Goal: Task Accomplishment & Management: Complete application form

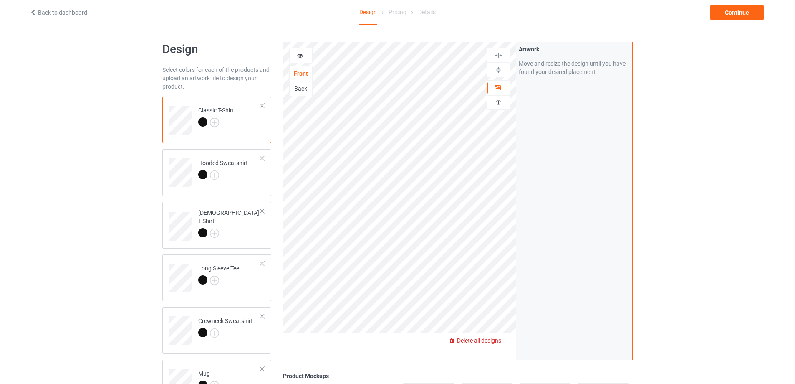
click at [494, 341] on span "Delete all designs" at bounding box center [479, 340] width 44 height 7
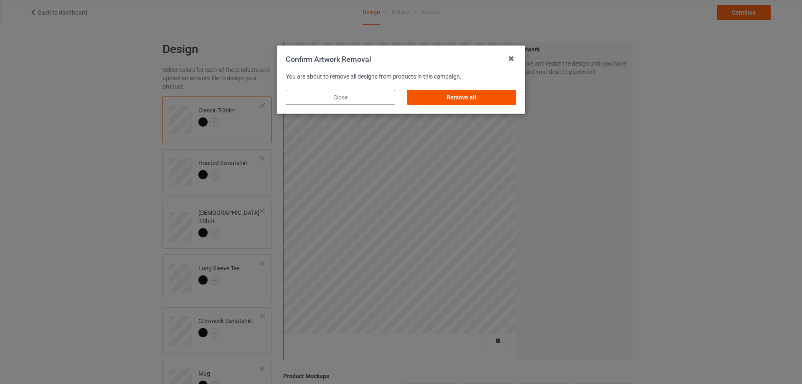
click at [480, 100] on div "Remove all" at bounding box center [461, 97] width 109 height 15
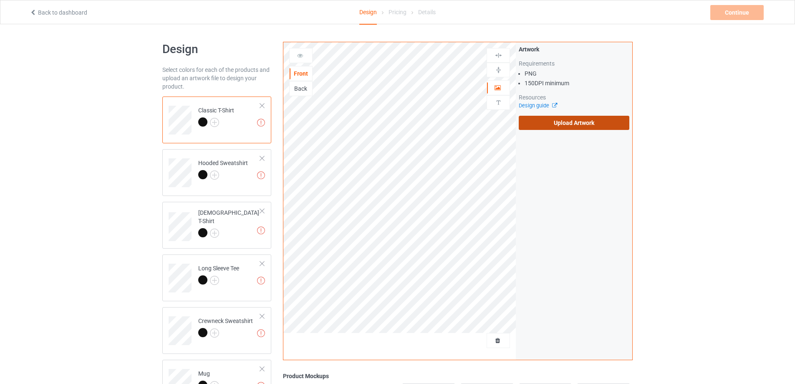
click at [562, 127] on label "Upload Artwork" at bounding box center [574, 123] width 111 height 14
click at [0, 0] on input "Upload Artwork" at bounding box center [0, 0] width 0 height 0
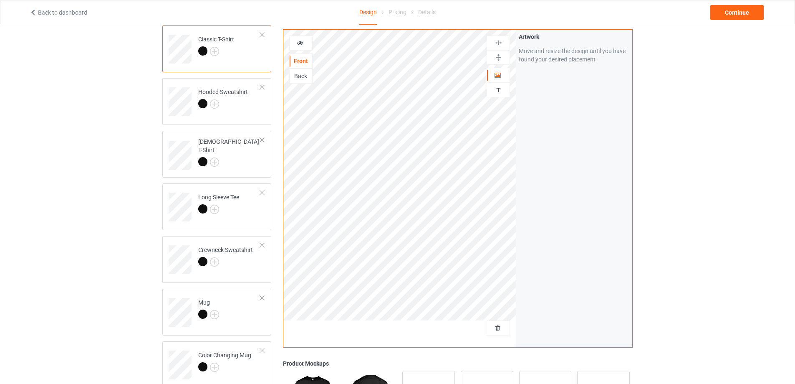
scroll to position [167, 0]
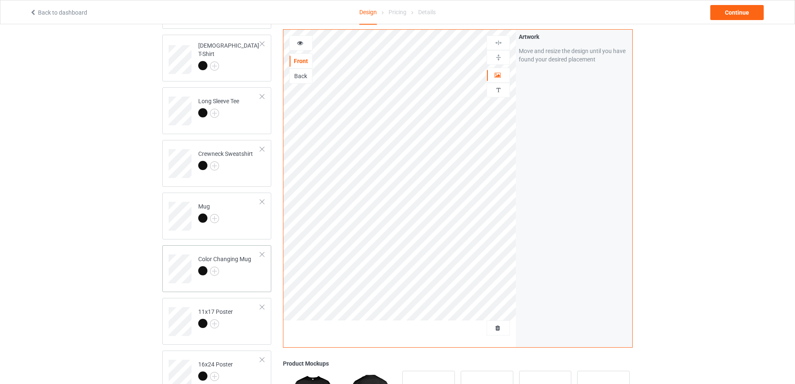
click at [242, 272] on div at bounding box center [224, 272] width 53 height 12
click at [499, 55] on img at bounding box center [499, 57] width 8 height 8
click at [742, 15] on div "Continue" at bounding box center [737, 12] width 53 height 15
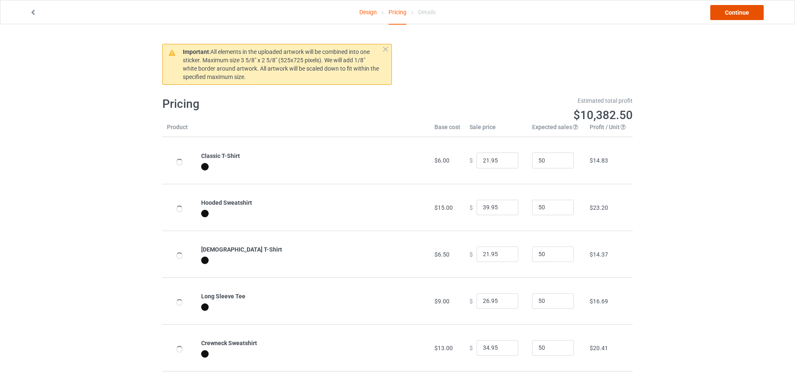
click at [742, 15] on link "Continue" at bounding box center [737, 12] width 53 height 15
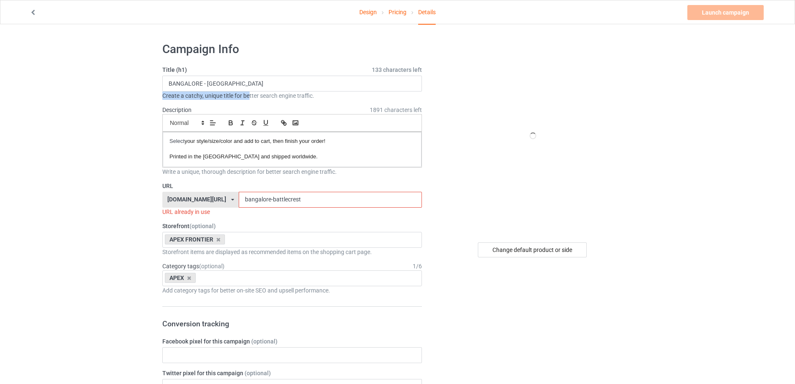
drag, startPoint x: 251, startPoint y: 92, endPoint x: 95, endPoint y: 94, distance: 156.2
drag, startPoint x: 252, startPoint y: 81, endPoint x: 3, endPoint y: 81, distance: 248.4
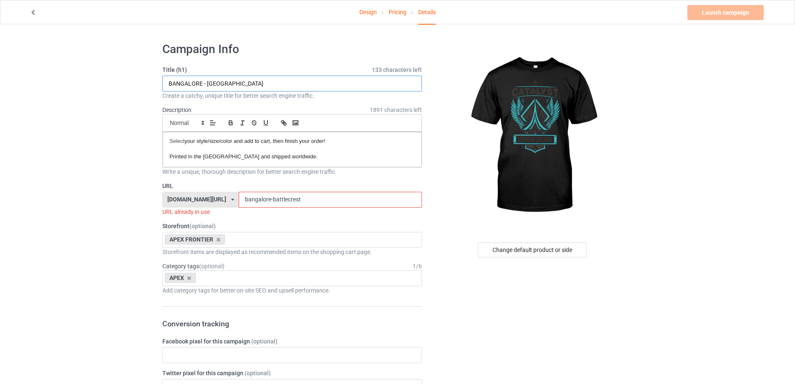
paste input "CATALYST - WINGS REMASTER"
type input "CATALYST - WINGS REMASTER"
drag, startPoint x: 302, startPoint y: 197, endPoint x: 75, endPoint y: 198, distance: 227.1
paste input "catalyst - wings remaster"
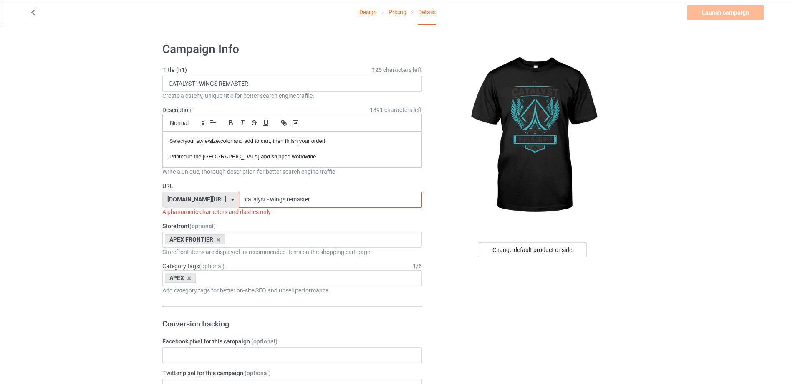
click at [253, 197] on input "catalyst - wings remaster" at bounding box center [330, 200] width 183 height 16
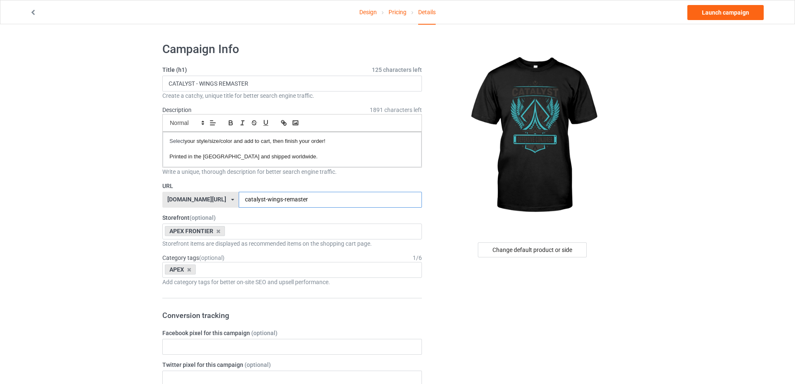
type input "catalyst-wings-remaster"
click at [367, 13] on link "Design" at bounding box center [368, 11] width 18 height 23
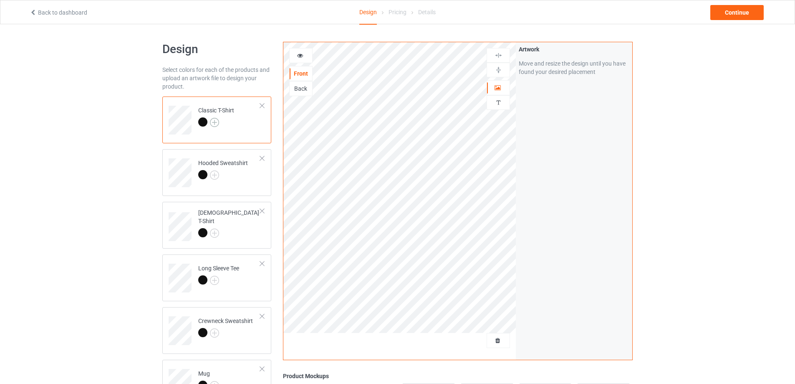
click at [215, 125] on img at bounding box center [214, 122] width 9 height 9
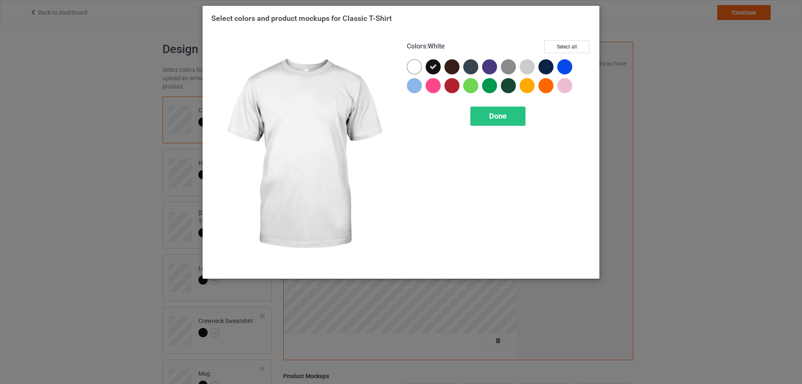
click at [413, 72] on div at bounding box center [414, 66] width 15 height 15
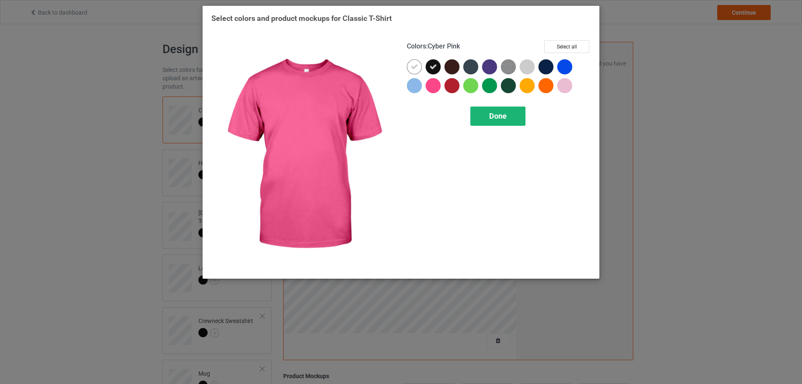
click at [495, 120] on span "Done" at bounding box center [498, 115] width 18 height 9
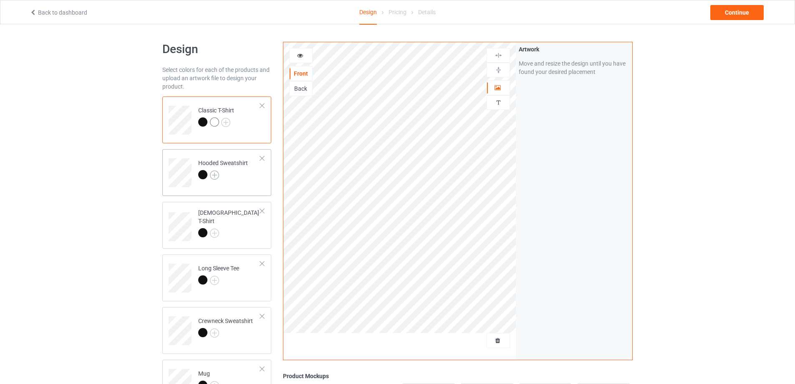
click at [216, 178] on img at bounding box center [214, 174] width 9 height 9
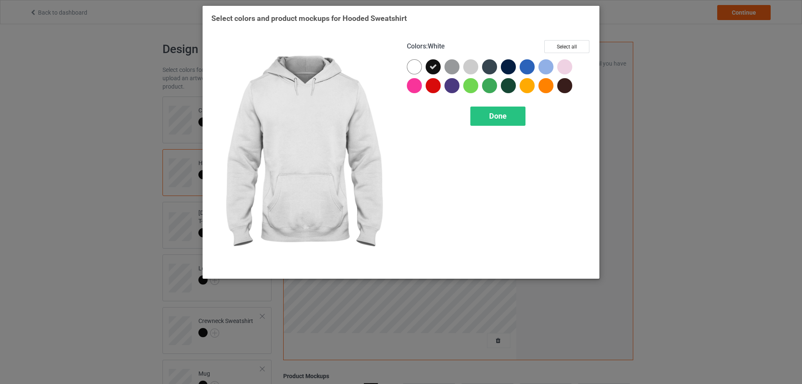
click at [414, 65] on div at bounding box center [414, 66] width 15 height 15
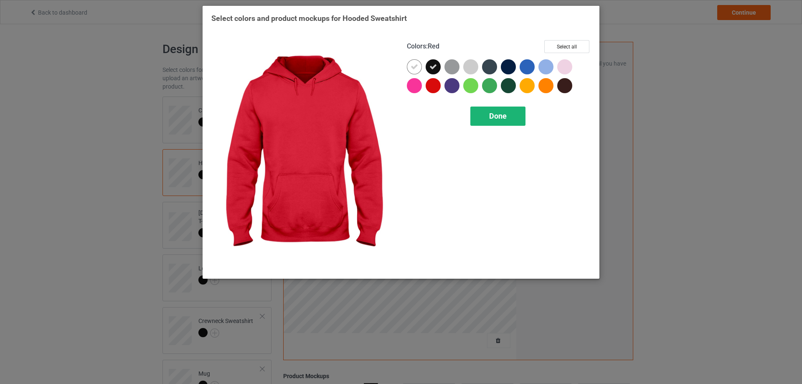
click at [481, 119] on div "Done" at bounding box center [497, 115] width 55 height 19
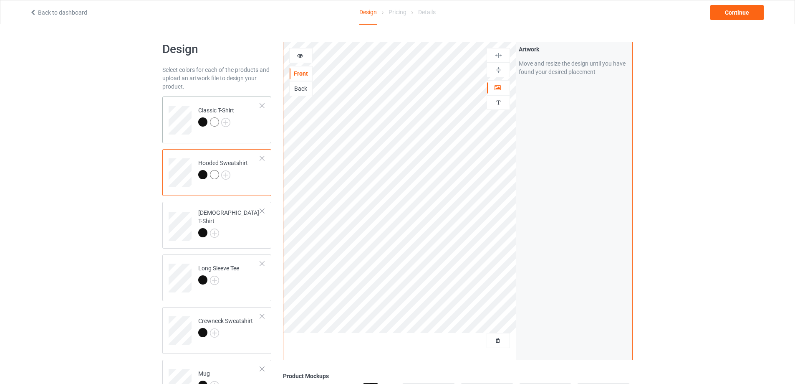
click at [211, 120] on div at bounding box center [214, 121] width 9 height 9
click at [216, 228] on img at bounding box center [214, 232] width 9 height 9
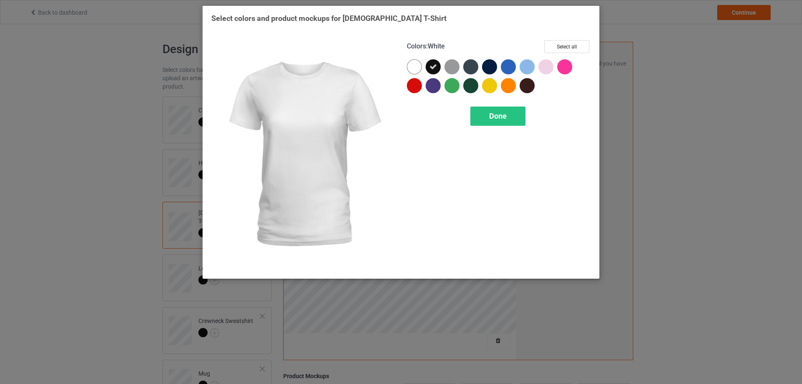
click at [417, 68] on div at bounding box center [414, 66] width 15 height 15
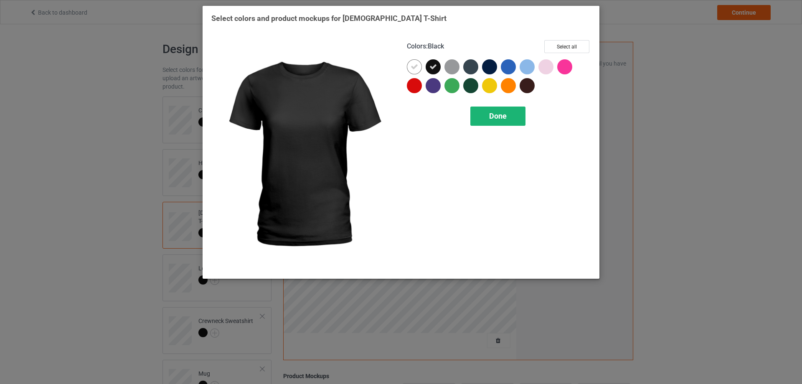
click at [487, 113] on div "Done" at bounding box center [497, 115] width 55 height 19
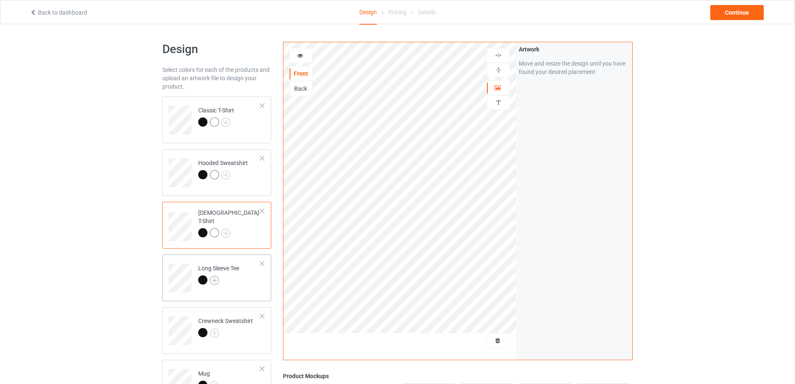
click at [215, 278] on img at bounding box center [214, 280] width 9 height 9
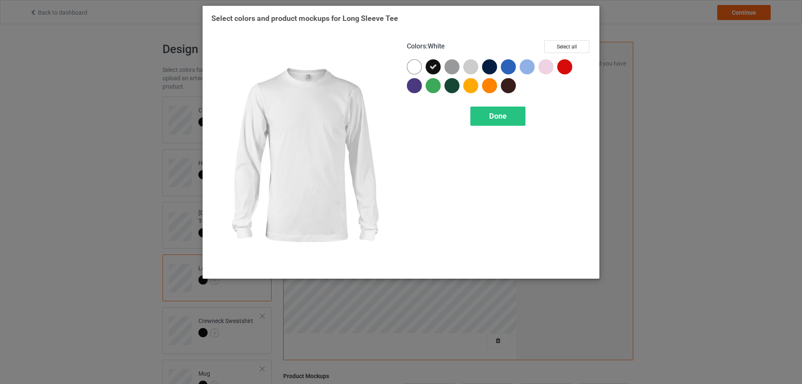
click at [416, 69] on div at bounding box center [414, 66] width 15 height 15
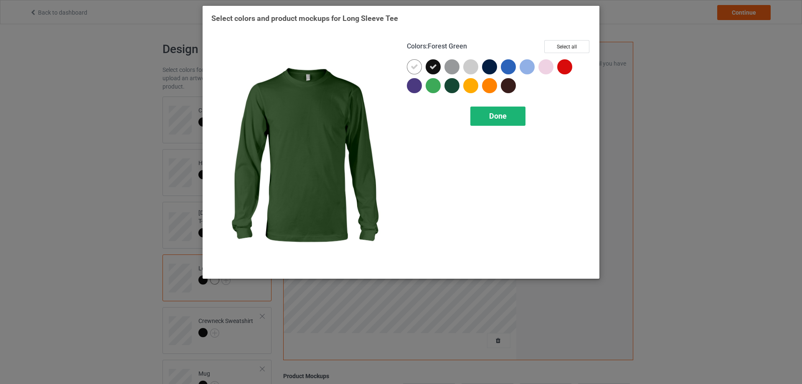
click at [496, 115] on span "Done" at bounding box center [498, 115] width 18 height 9
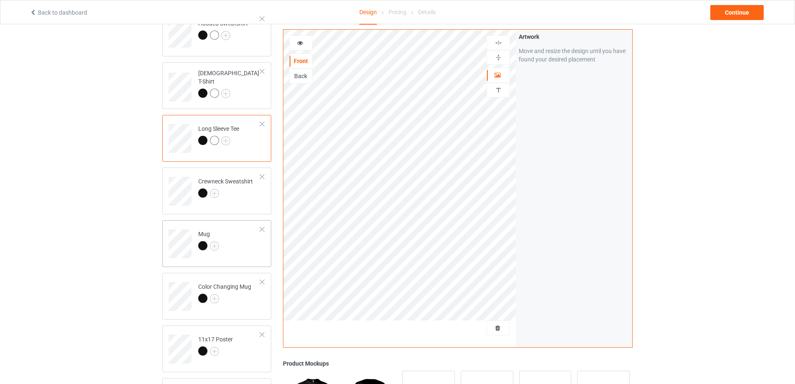
scroll to position [167, 0]
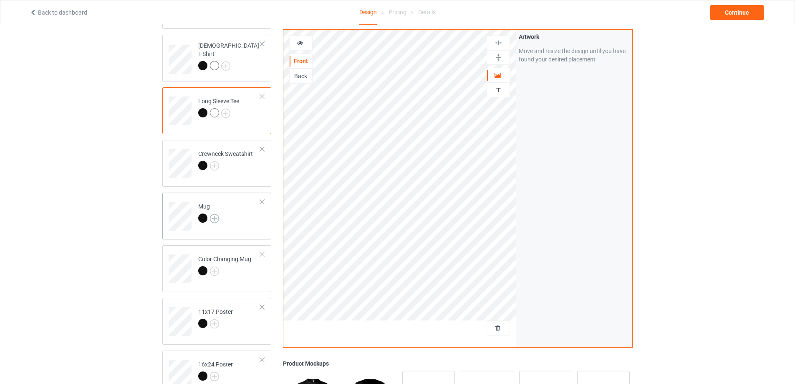
click at [215, 219] on img at bounding box center [214, 218] width 9 height 9
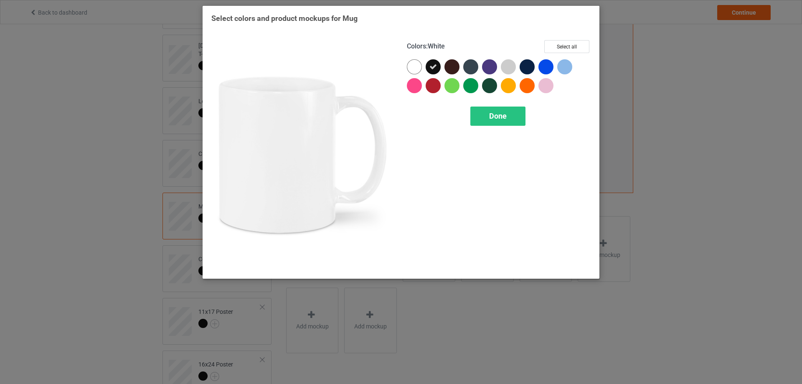
click at [416, 68] on div at bounding box center [414, 66] width 15 height 15
click at [495, 112] on span "Done" at bounding box center [498, 115] width 18 height 9
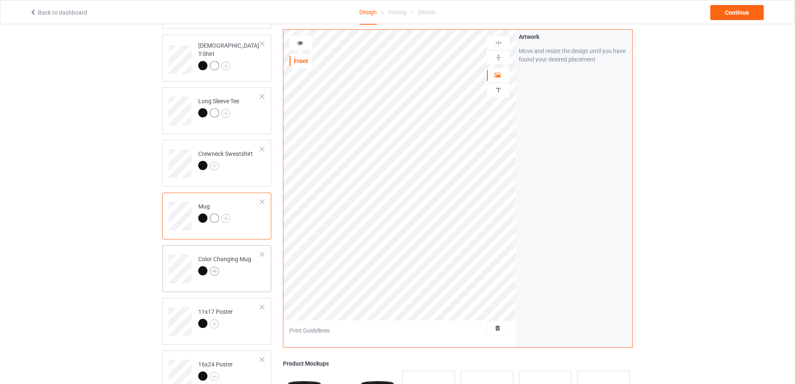
click at [217, 272] on img at bounding box center [214, 270] width 9 height 9
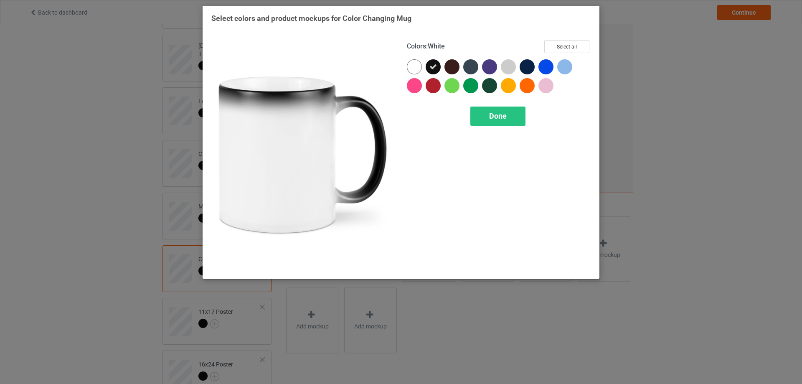
click at [410, 70] on div at bounding box center [414, 66] width 15 height 15
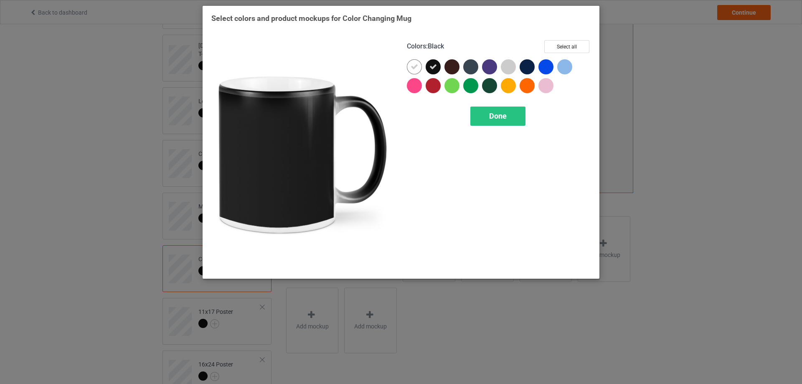
click at [495, 129] on div "Colors : Black Select all Done" at bounding box center [498, 154] width 195 height 241
click at [494, 120] on span "Done" at bounding box center [498, 115] width 18 height 9
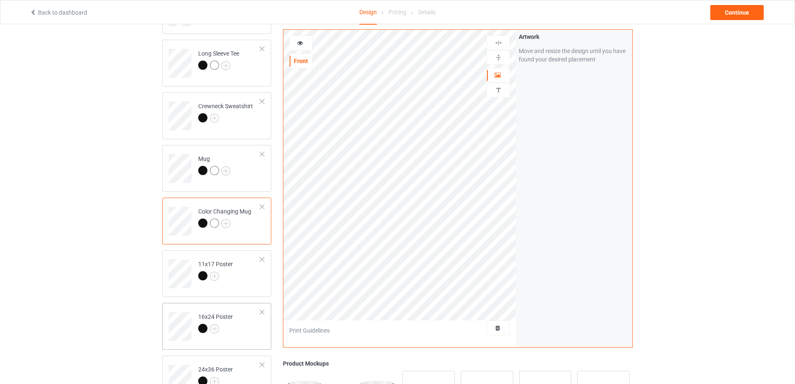
scroll to position [292, 0]
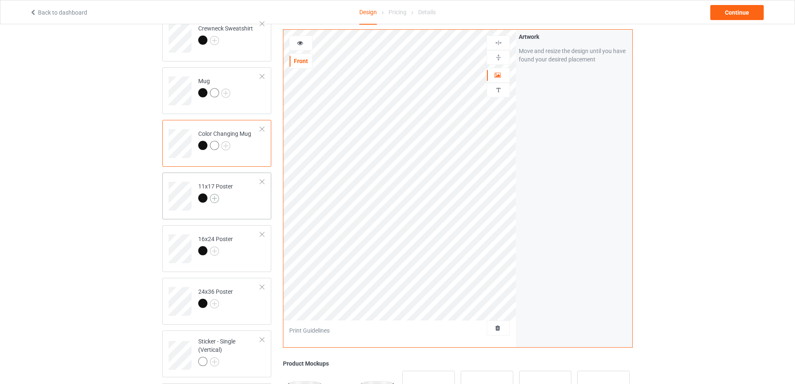
click at [219, 198] on img at bounding box center [214, 198] width 9 height 9
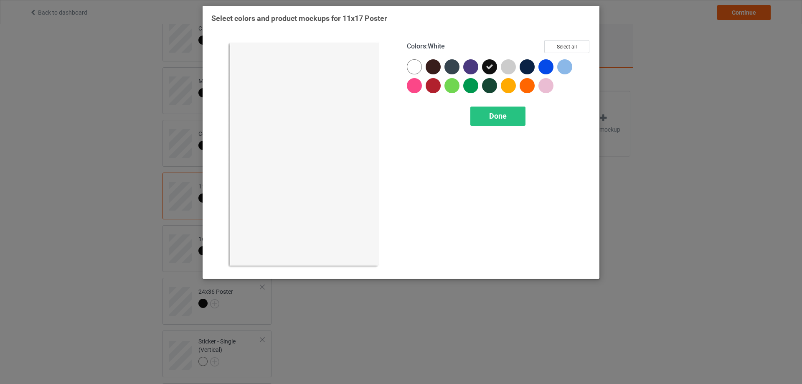
click at [414, 66] on div at bounding box center [414, 66] width 15 height 15
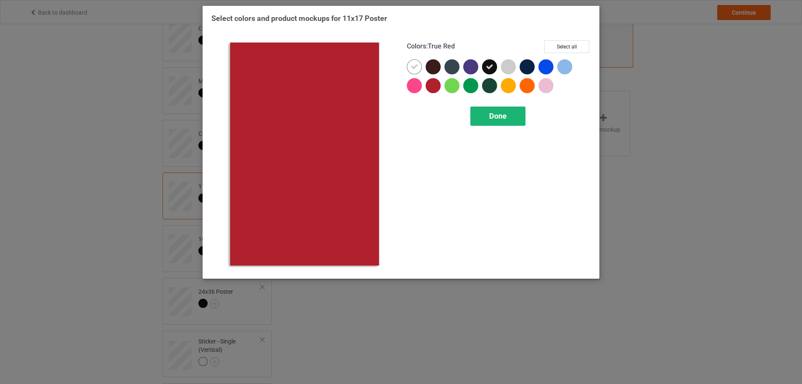
click at [491, 115] on span "Done" at bounding box center [498, 115] width 18 height 9
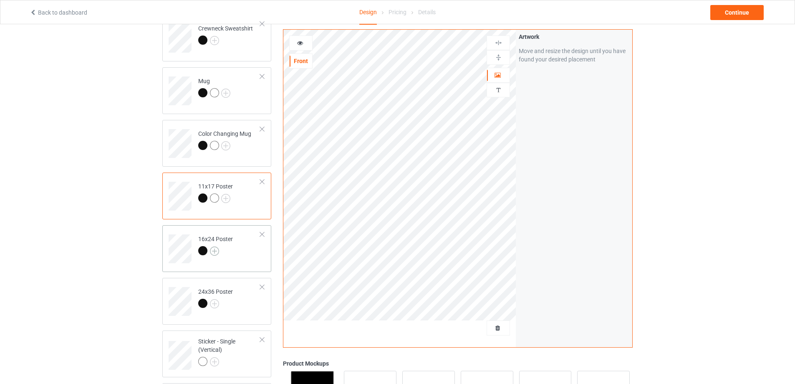
click at [213, 251] on img at bounding box center [214, 250] width 9 height 9
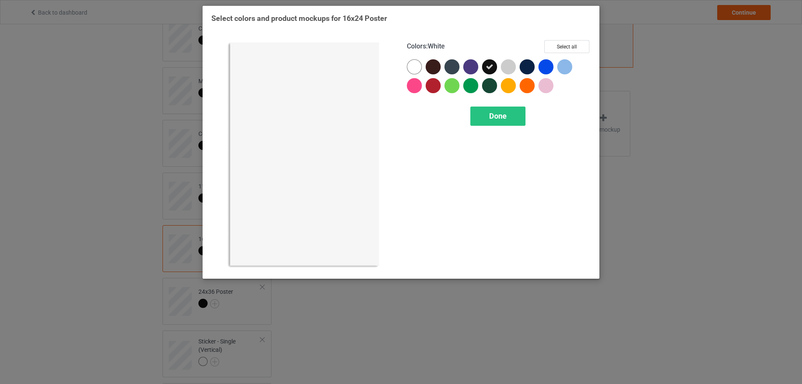
click at [410, 67] on div at bounding box center [414, 66] width 15 height 15
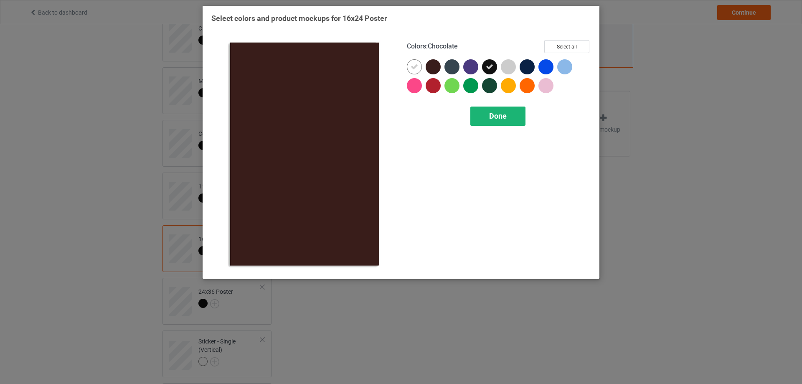
click at [500, 125] on div "Done" at bounding box center [497, 115] width 55 height 19
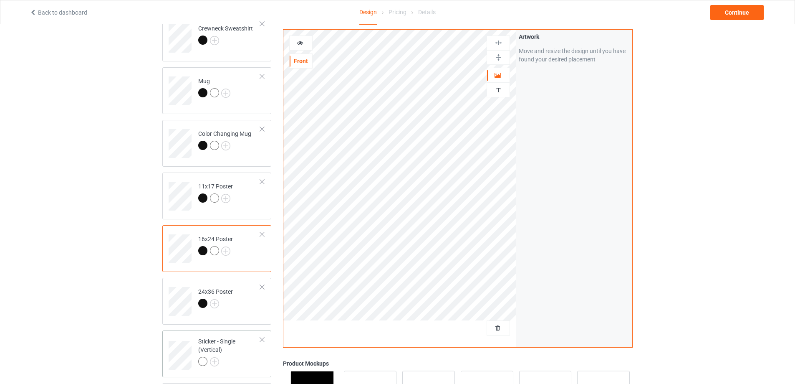
scroll to position [376, 0]
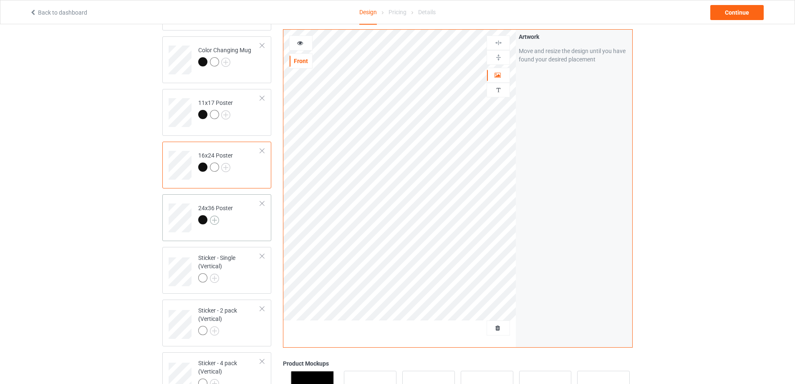
click at [215, 221] on img at bounding box center [214, 219] width 9 height 9
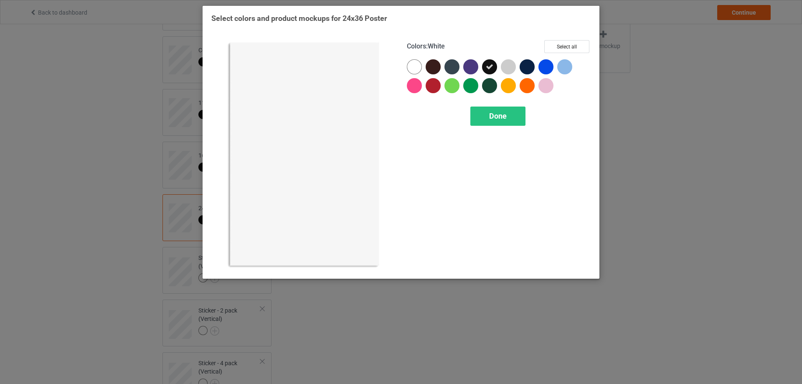
click at [418, 63] on div at bounding box center [414, 66] width 15 height 15
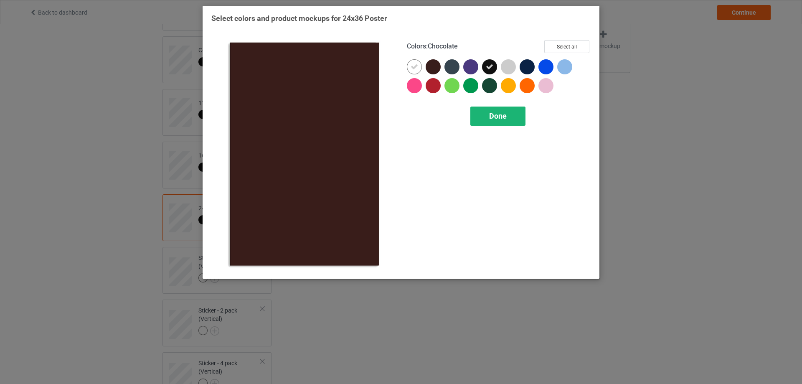
click at [494, 112] on span "Done" at bounding box center [498, 115] width 18 height 9
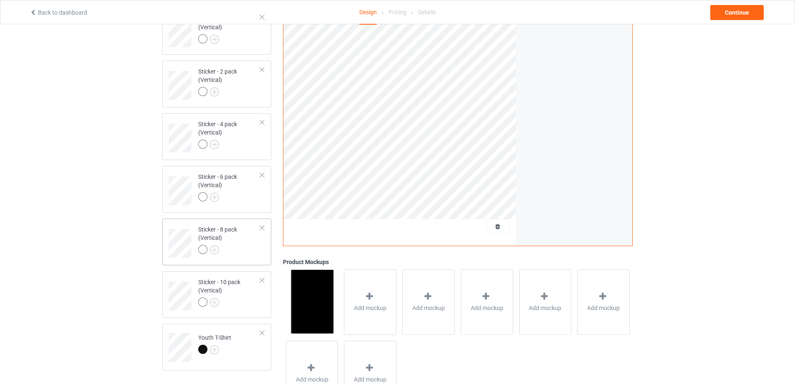
scroll to position [658, 0]
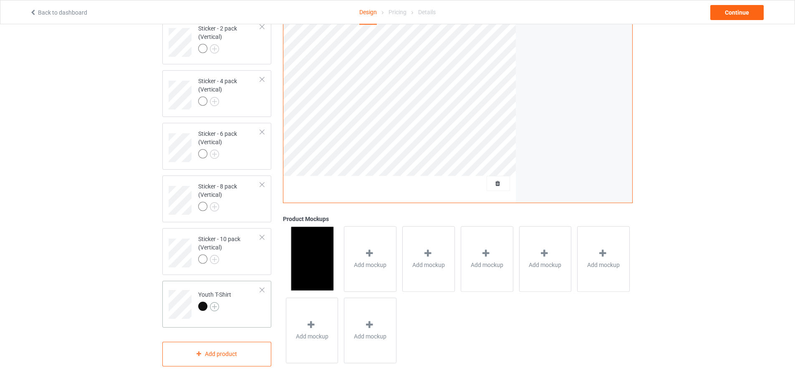
click at [215, 304] on img at bounding box center [214, 306] width 9 height 9
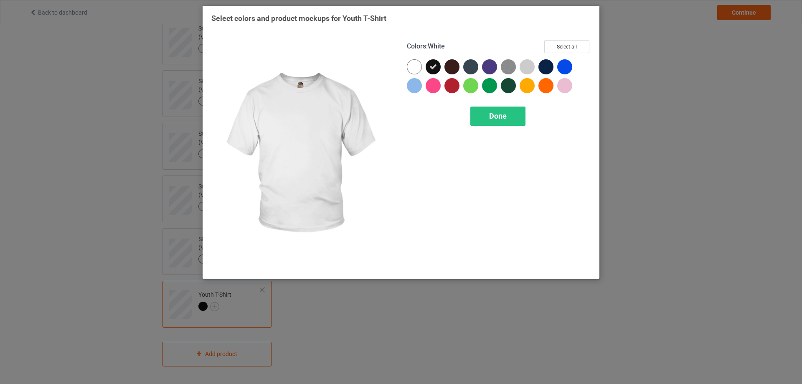
click at [416, 65] on div at bounding box center [414, 66] width 15 height 15
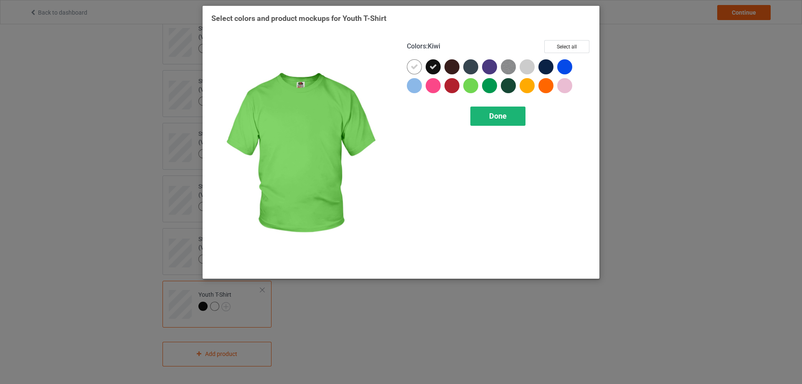
click at [507, 115] on div "Done" at bounding box center [497, 115] width 55 height 19
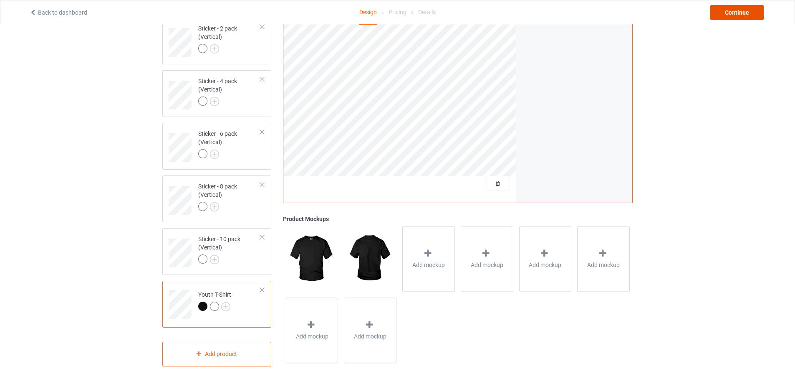
click at [734, 10] on div "Continue" at bounding box center [737, 12] width 53 height 15
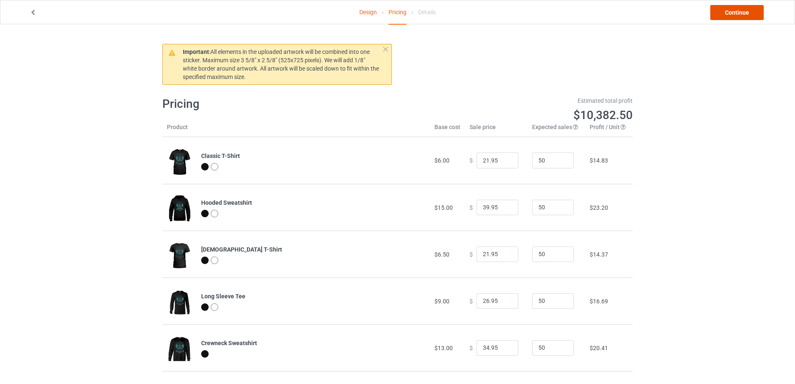
click at [732, 14] on link "Continue" at bounding box center [737, 12] width 53 height 15
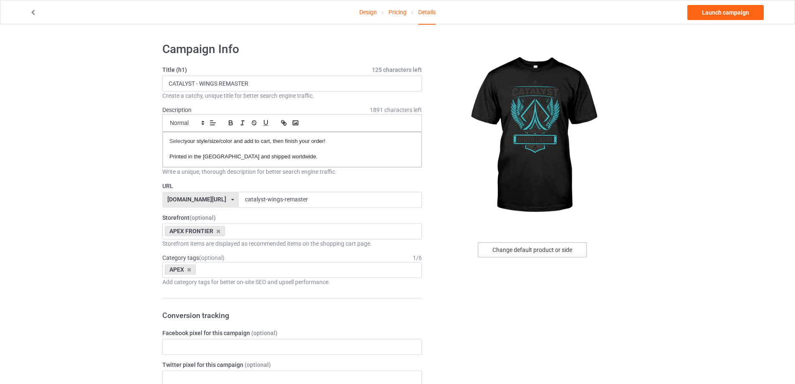
click at [534, 251] on div "Change default product or side" at bounding box center [532, 249] width 109 height 15
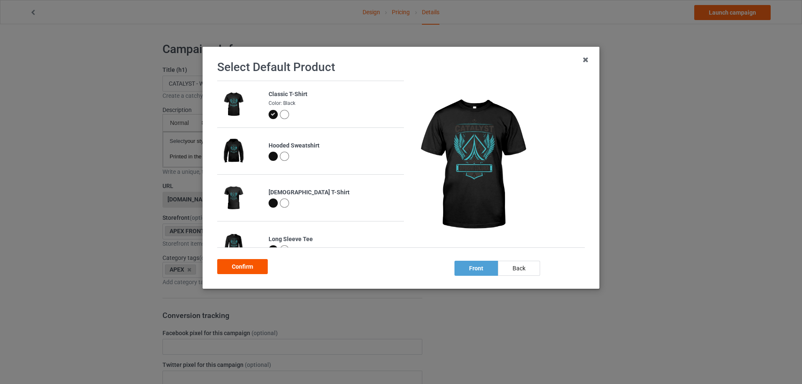
click at [240, 267] on div "Confirm" at bounding box center [242, 266] width 51 height 15
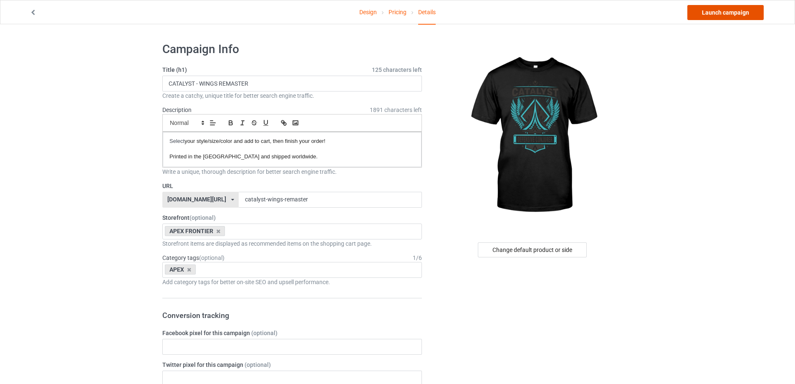
click at [711, 11] on link "Launch campaign" at bounding box center [726, 12] width 76 height 15
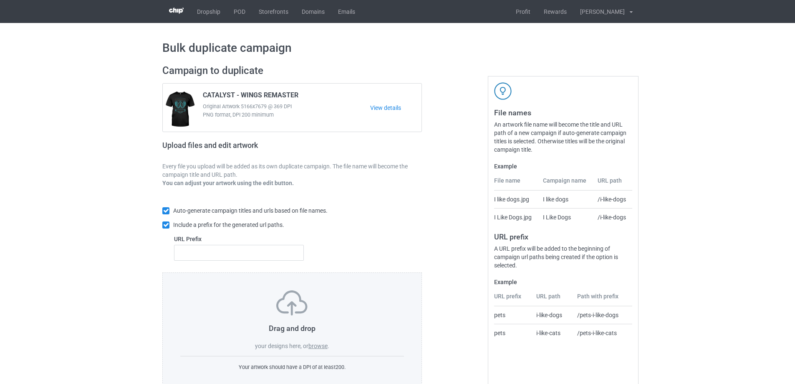
click at [320, 343] on label "browse" at bounding box center [318, 345] width 19 height 7
click at [0, 0] on input "browse" at bounding box center [0, 0] width 0 height 0
click at [315, 347] on label "browse" at bounding box center [318, 345] width 19 height 7
click at [0, 0] on input "browse" at bounding box center [0, 0] width 0 height 0
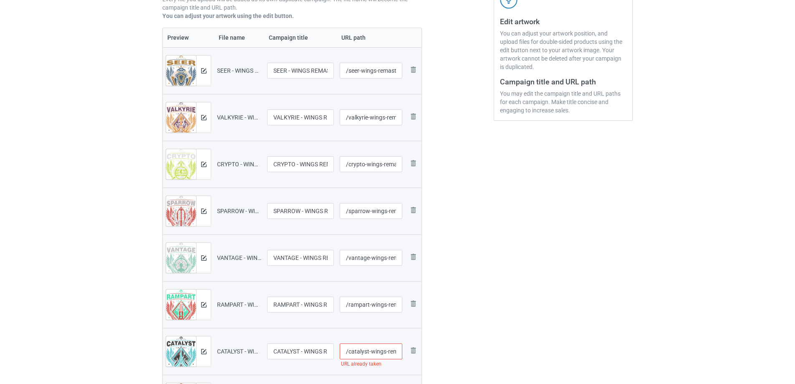
scroll to position [334, 0]
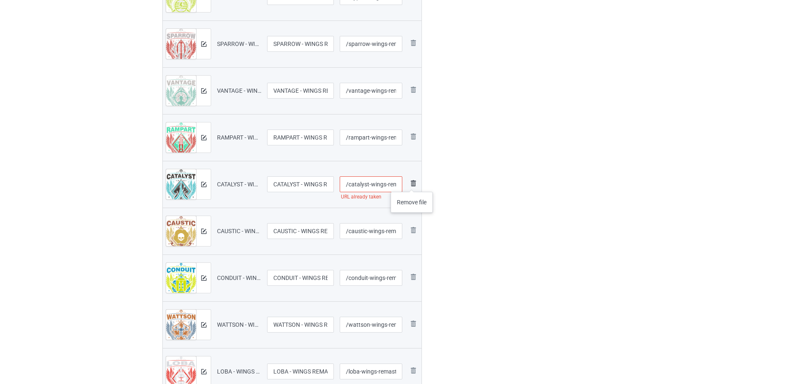
click at [412, 183] on img at bounding box center [413, 183] width 10 height 10
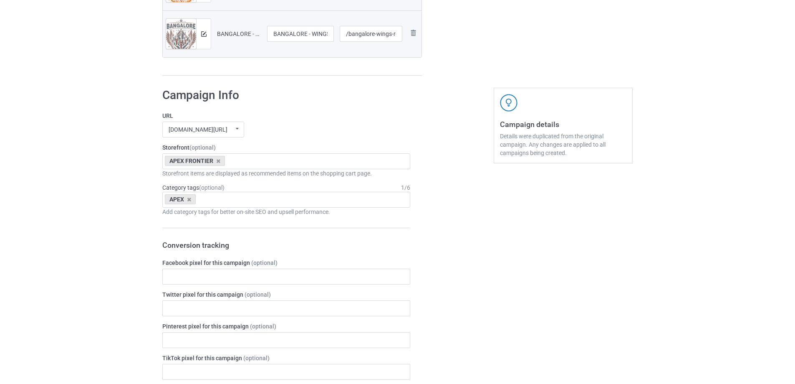
scroll to position [1849, 0]
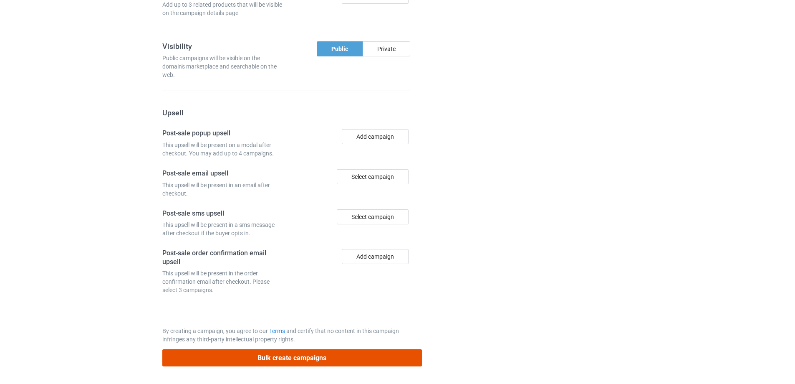
click at [344, 356] on button "Bulk create campaigns" at bounding box center [292, 357] width 260 height 17
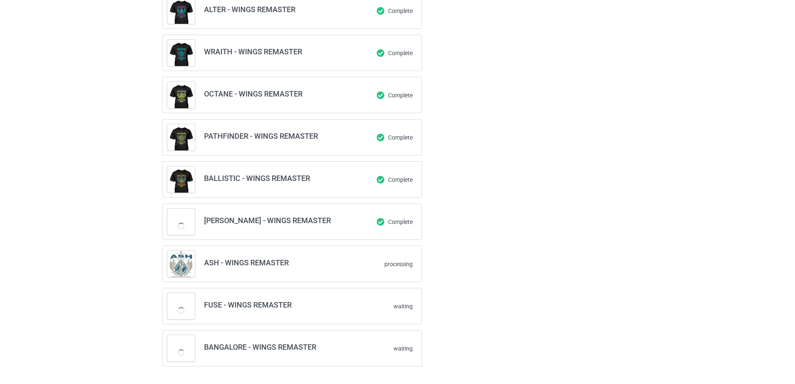
scroll to position [789, 0]
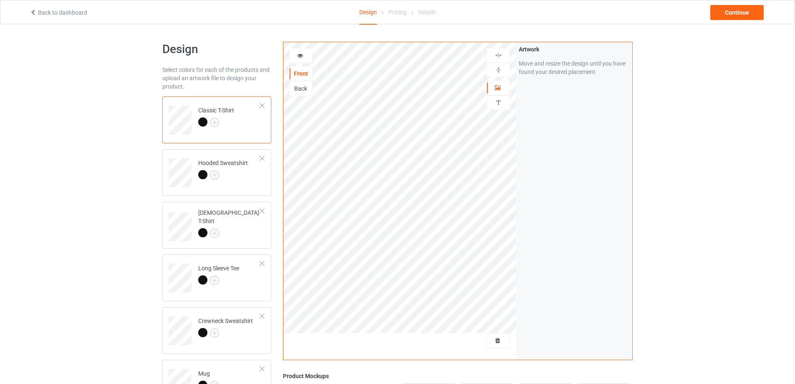
click at [486, 334] on div at bounding box center [400, 343] width 233 height 21
click at [489, 339] on span "Delete all designs" at bounding box center [479, 340] width 44 height 7
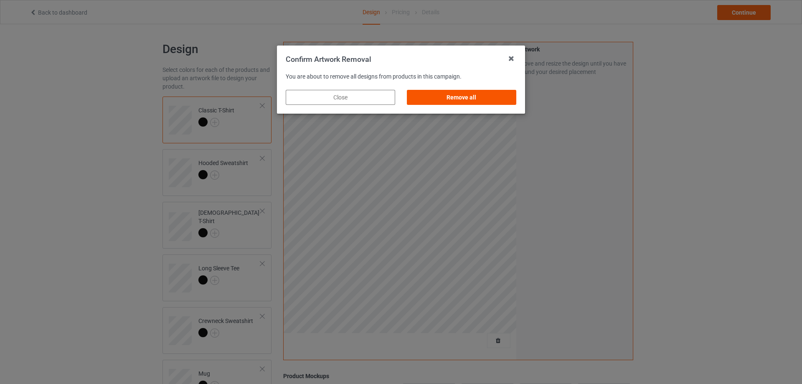
click at [491, 98] on div "Remove all" at bounding box center [461, 97] width 109 height 15
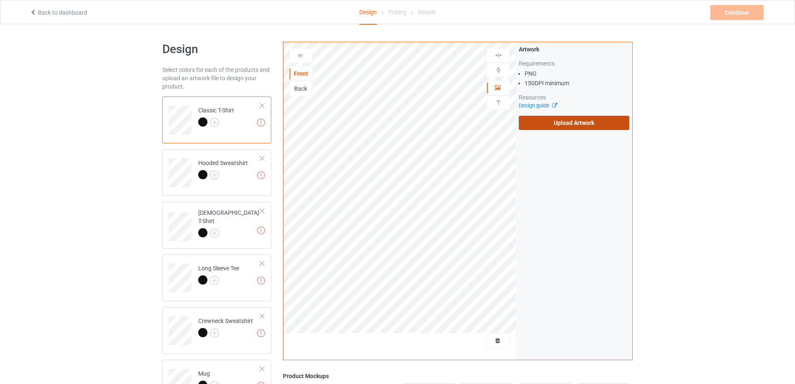
click at [560, 123] on label "Upload Artwork" at bounding box center [574, 123] width 111 height 14
click at [0, 0] on input "Upload Artwork" at bounding box center [0, 0] width 0 height 0
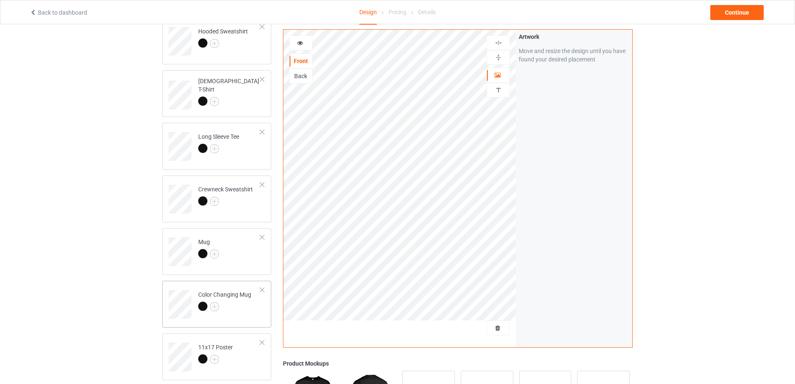
scroll to position [251, 0]
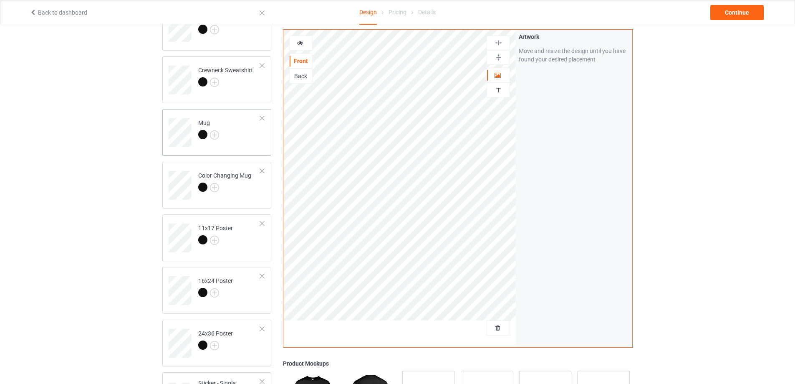
click at [242, 141] on td "Mug" at bounding box center [229, 129] width 71 height 35
click at [499, 58] on img at bounding box center [499, 57] width 8 height 8
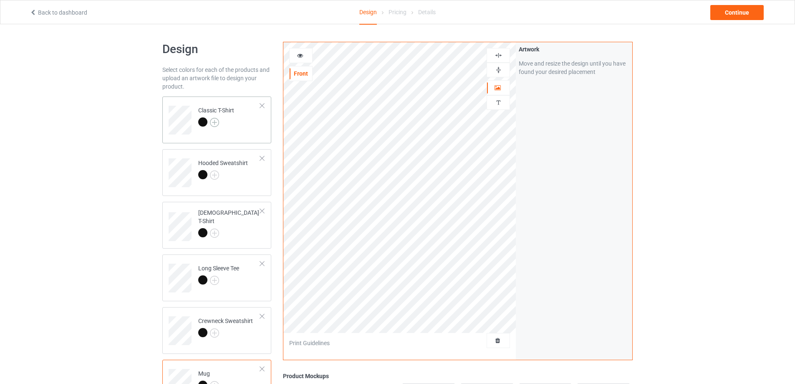
click at [214, 121] on img at bounding box center [214, 122] width 9 height 9
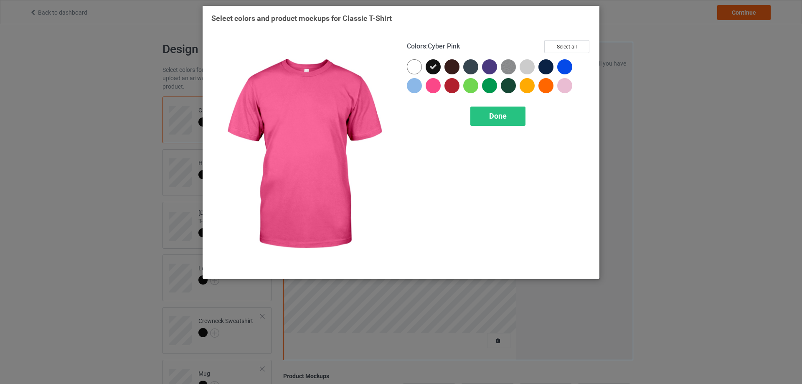
click at [434, 86] on div at bounding box center [432, 85] width 15 height 15
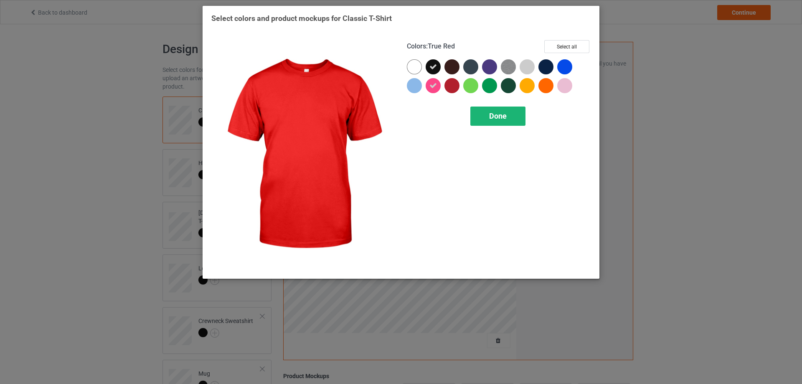
click at [506, 122] on div "Done" at bounding box center [497, 115] width 55 height 19
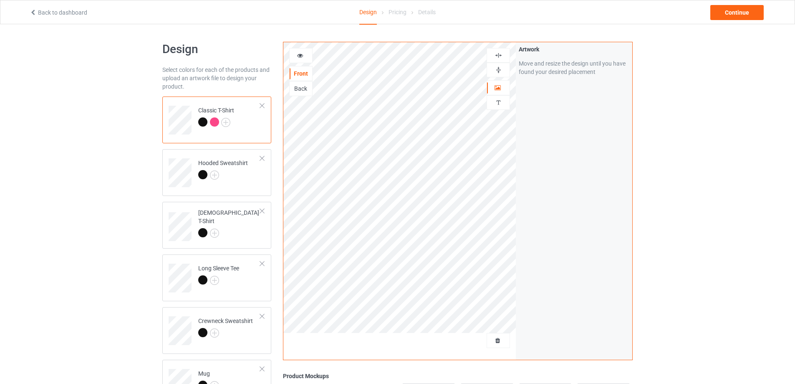
click at [215, 122] on div at bounding box center [214, 121] width 9 height 9
click at [292, 54] on div at bounding box center [301, 55] width 23 height 8
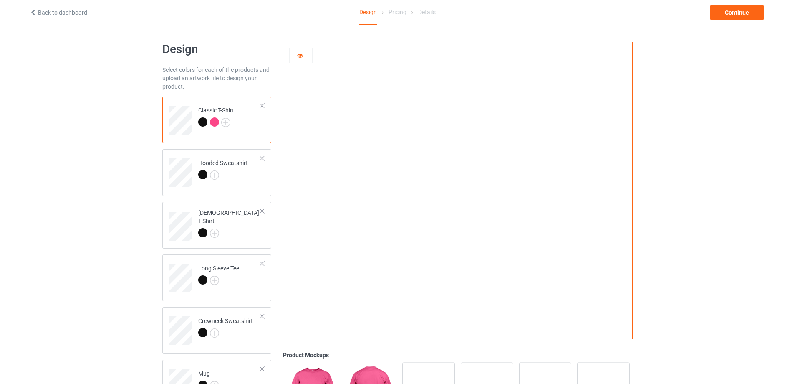
click at [215, 124] on div at bounding box center [214, 121] width 9 height 9
click at [227, 122] on img at bounding box center [225, 122] width 9 height 9
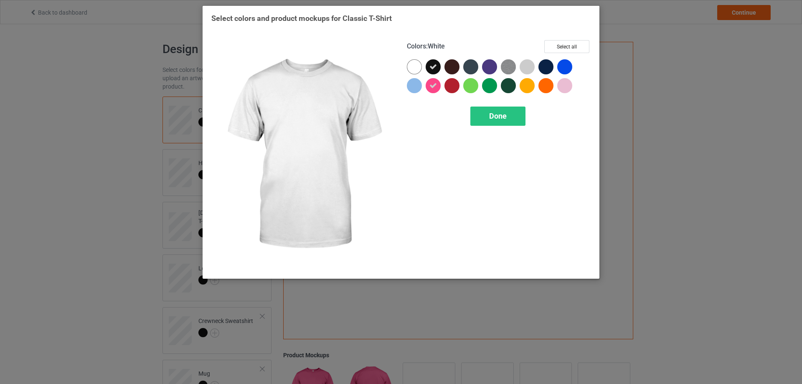
click at [419, 68] on div at bounding box center [414, 66] width 15 height 15
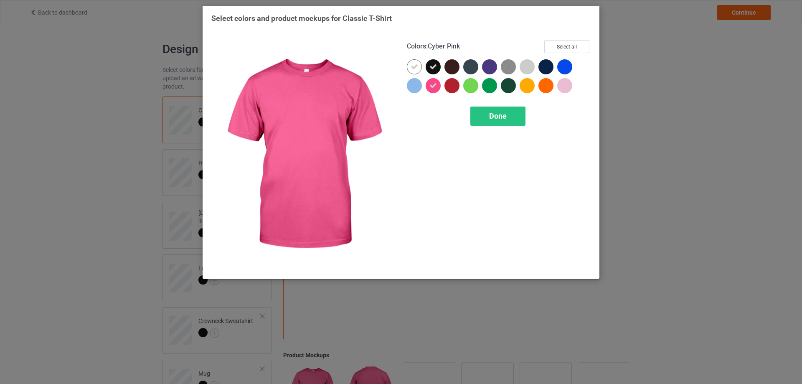
click at [433, 84] on icon at bounding box center [433, 86] width 8 height 8
click at [502, 120] on span "Done" at bounding box center [498, 115] width 18 height 9
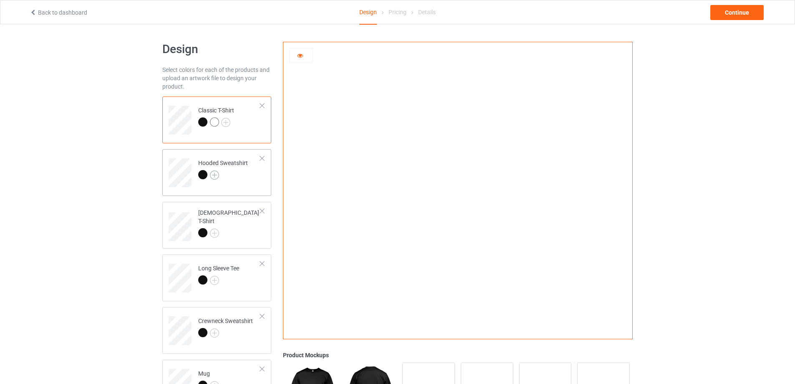
click at [213, 171] on img at bounding box center [214, 174] width 9 height 9
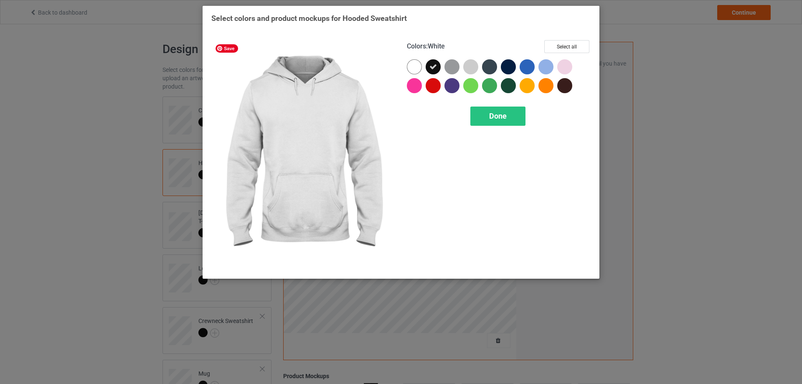
click at [415, 65] on div at bounding box center [414, 66] width 15 height 15
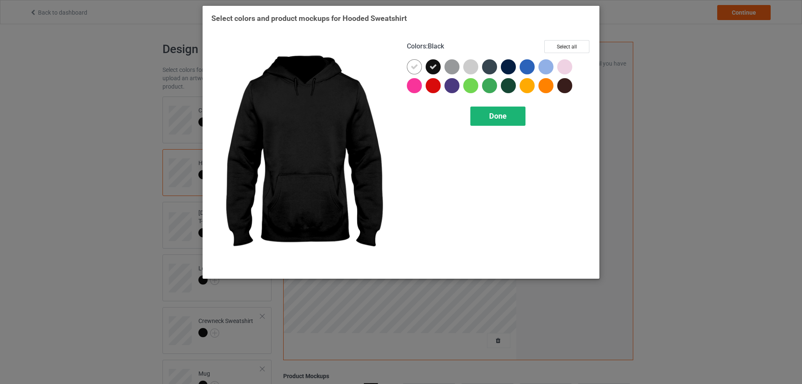
click at [489, 116] on span "Done" at bounding box center [498, 115] width 18 height 9
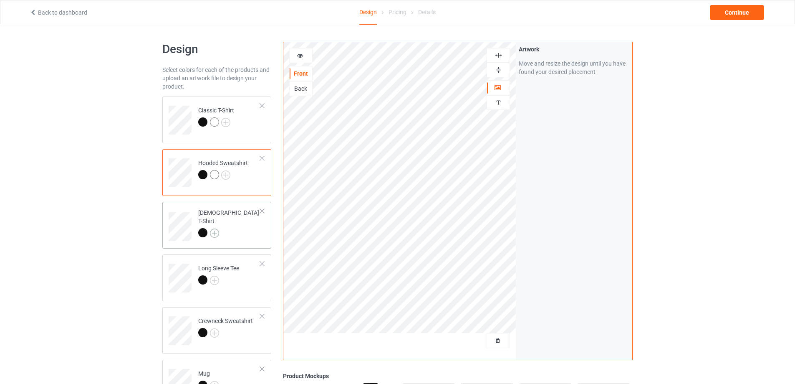
click at [214, 228] on img at bounding box center [214, 232] width 9 height 9
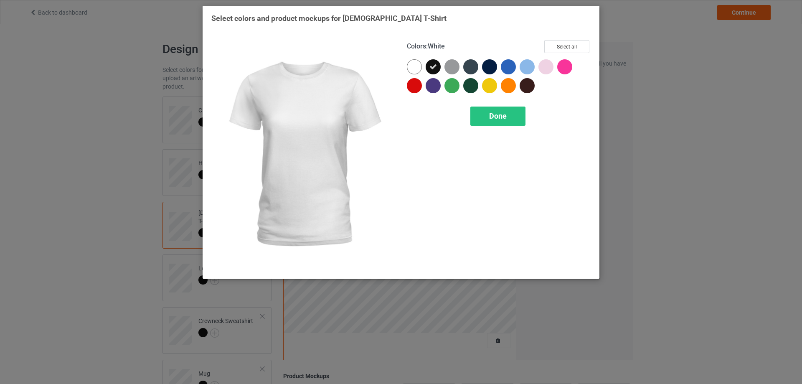
click at [407, 68] on div at bounding box center [414, 66] width 15 height 15
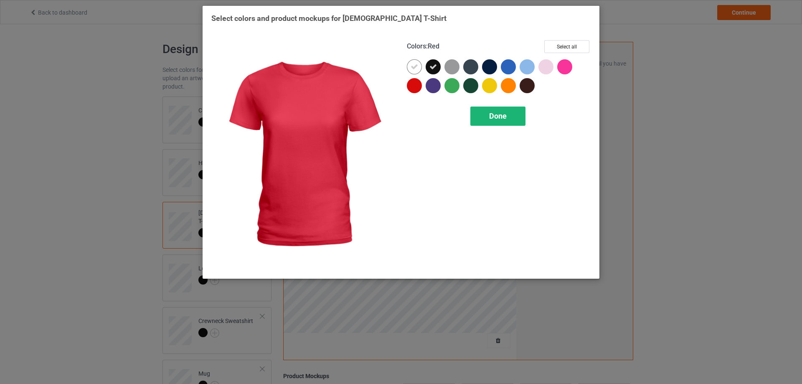
click at [480, 114] on div "Done" at bounding box center [497, 115] width 55 height 19
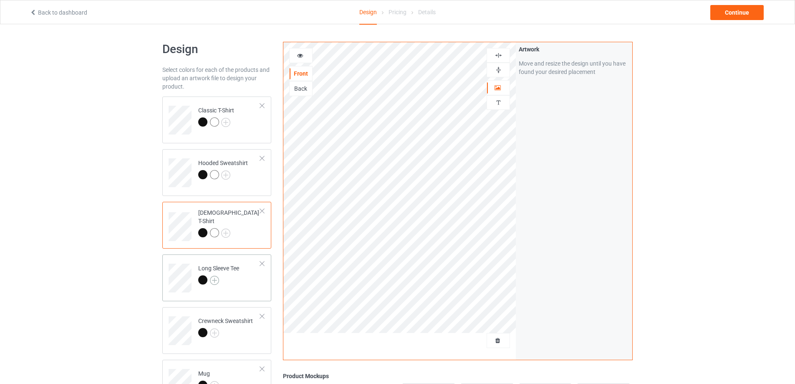
click at [215, 280] on img at bounding box center [214, 280] width 9 height 9
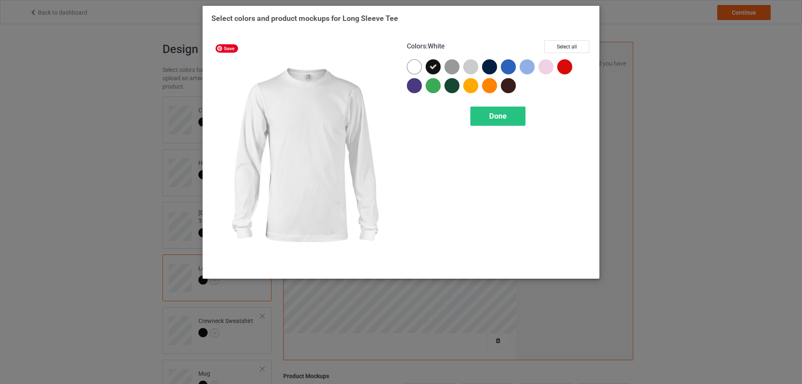
click at [414, 69] on div at bounding box center [414, 66] width 15 height 15
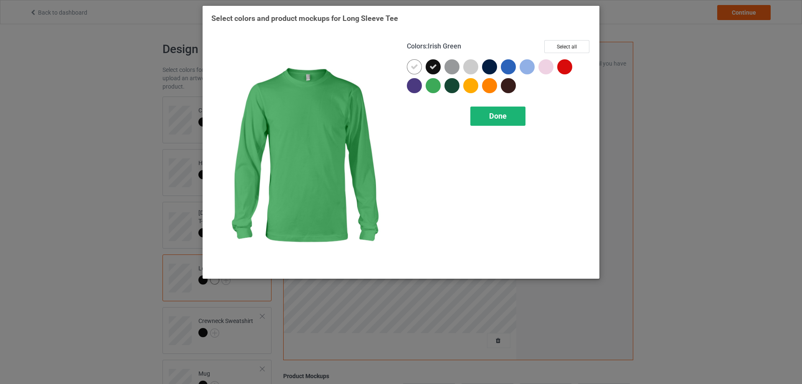
click at [496, 120] on span "Done" at bounding box center [498, 115] width 18 height 9
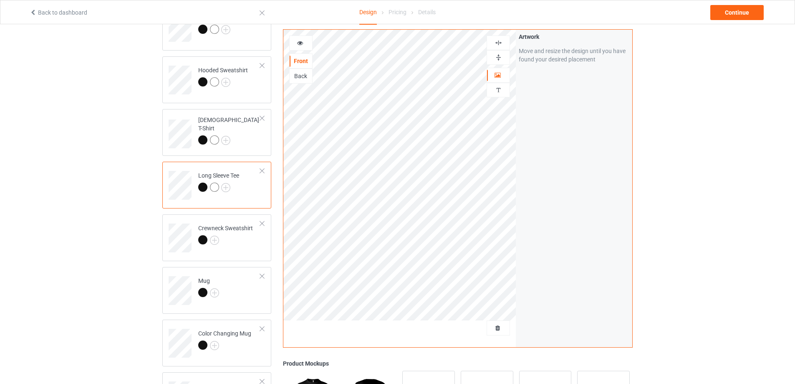
scroll to position [125, 0]
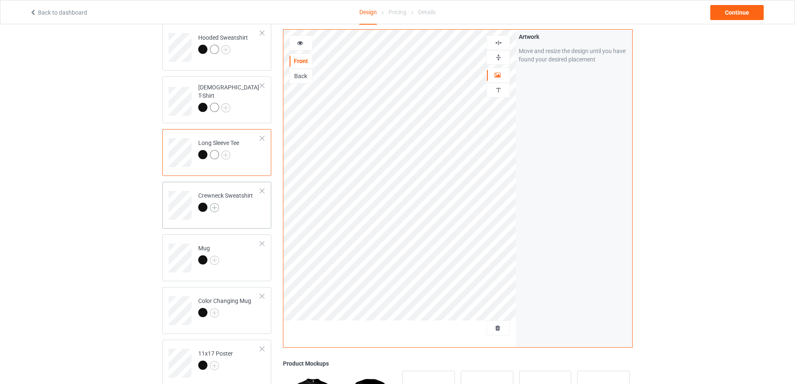
click at [214, 208] on img at bounding box center [214, 207] width 9 height 9
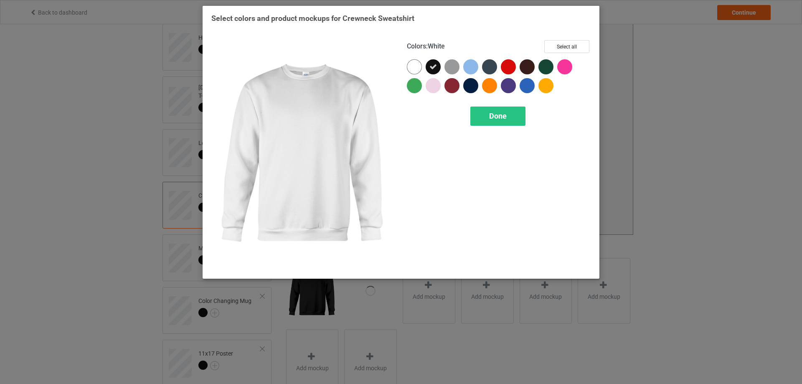
click at [415, 65] on div at bounding box center [414, 66] width 15 height 15
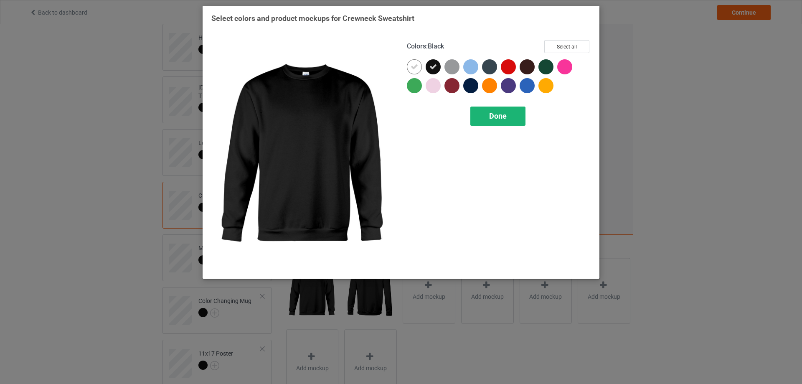
click at [496, 114] on span "Done" at bounding box center [498, 115] width 18 height 9
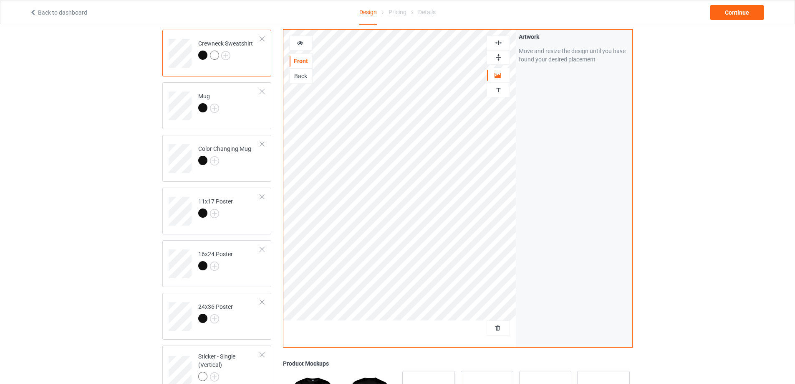
scroll to position [292, 0]
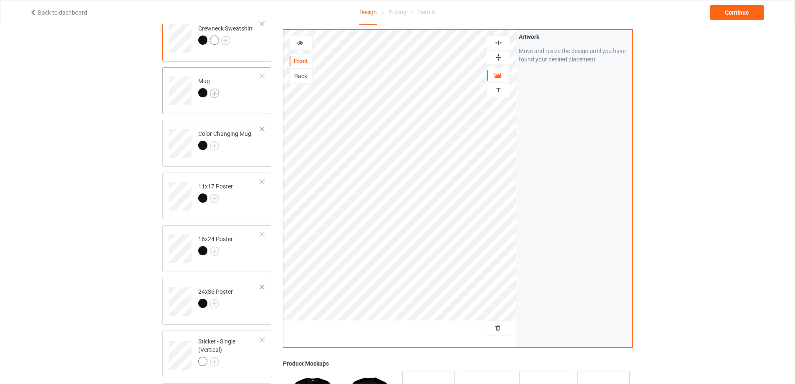
click at [213, 96] on img at bounding box center [214, 93] width 9 height 9
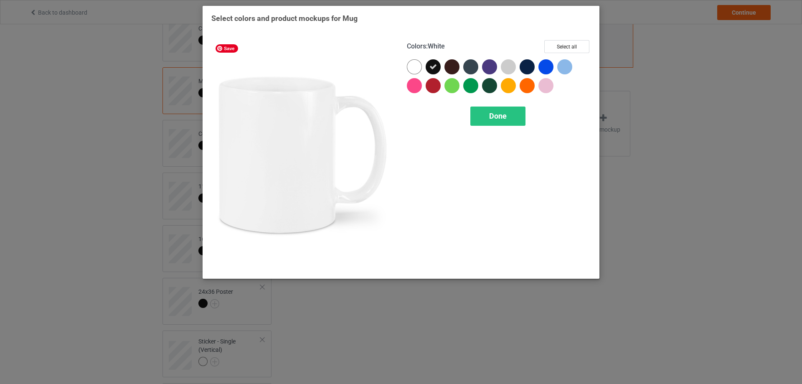
click at [408, 58] on div "Colors : White Select all" at bounding box center [499, 49] width 184 height 19
click at [418, 68] on div at bounding box center [414, 66] width 15 height 15
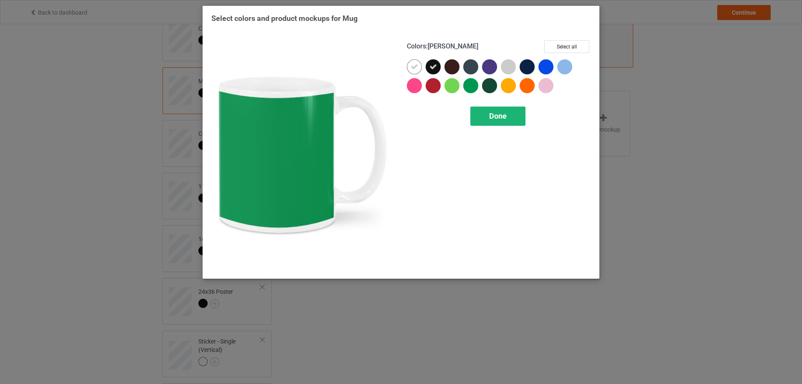
click at [501, 117] on span "Done" at bounding box center [498, 115] width 18 height 9
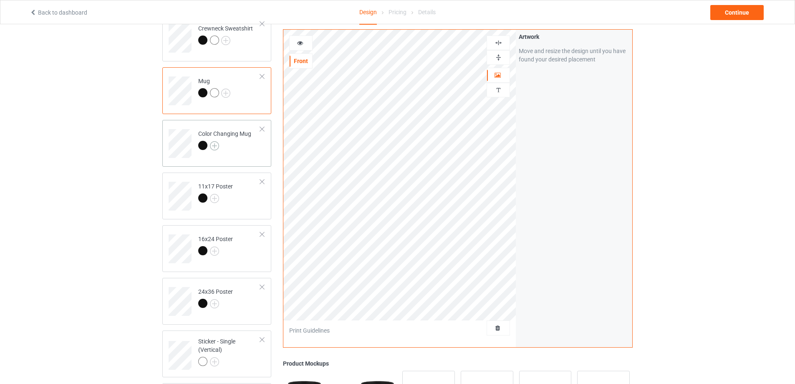
click at [216, 144] on img at bounding box center [214, 145] width 9 height 9
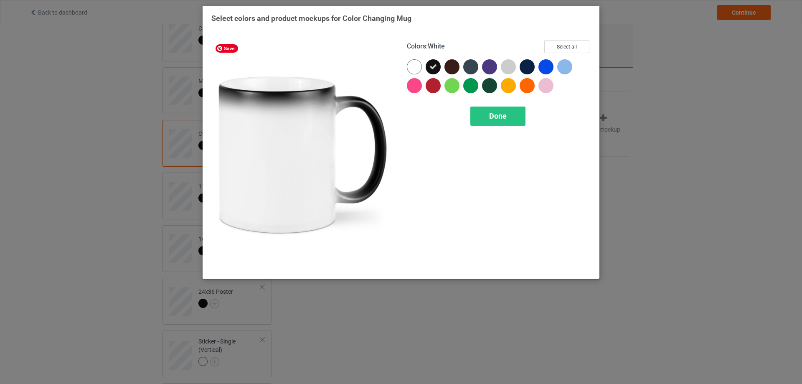
click at [416, 63] on div at bounding box center [414, 66] width 15 height 15
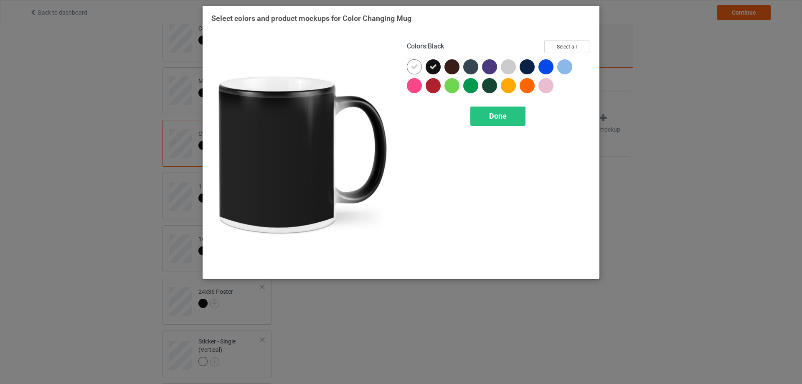
click at [459, 110] on div "Done" at bounding box center [499, 115] width 184 height 19
click at [484, 119] on div "Done" at bounding box center [497, 115] width 55 height 19
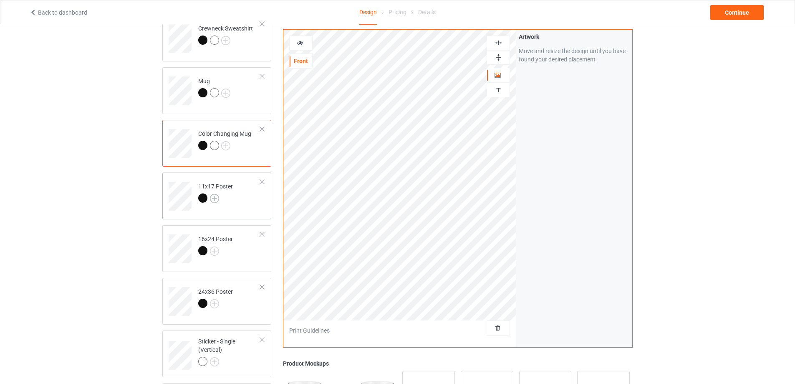
click at [214, 199] on img at bounding box center [214, 198] width 9 height 9
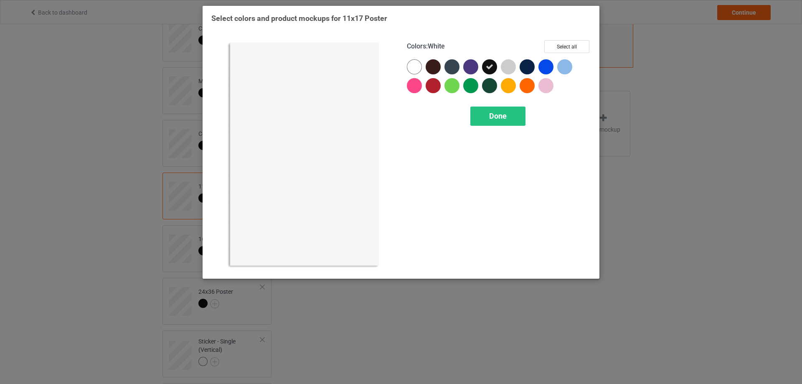
click at [417, 61] on div at bounding box center [414, 66] width 15 height 15
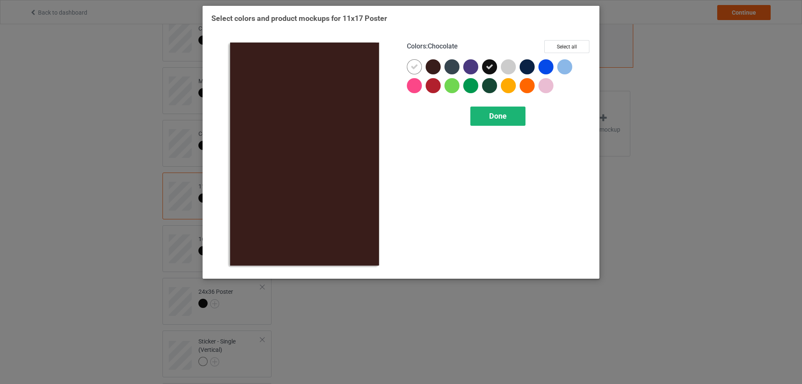
click at [481, 116] on div "Done" at bounding box center [497, 115] width 55 height 19
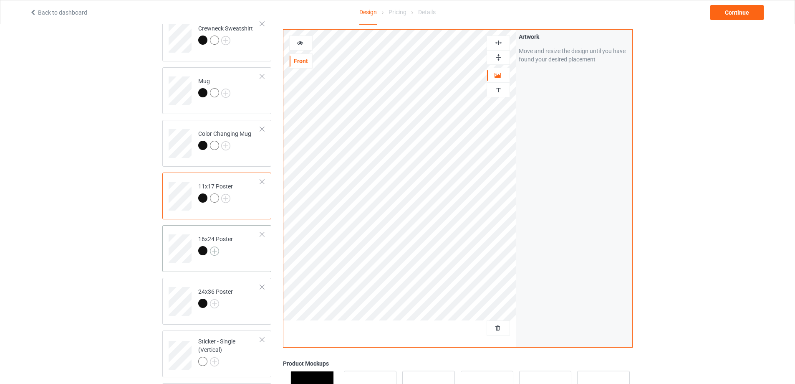
click at [215, 251] on img at bounding box center [214, 250] width 9 height 9
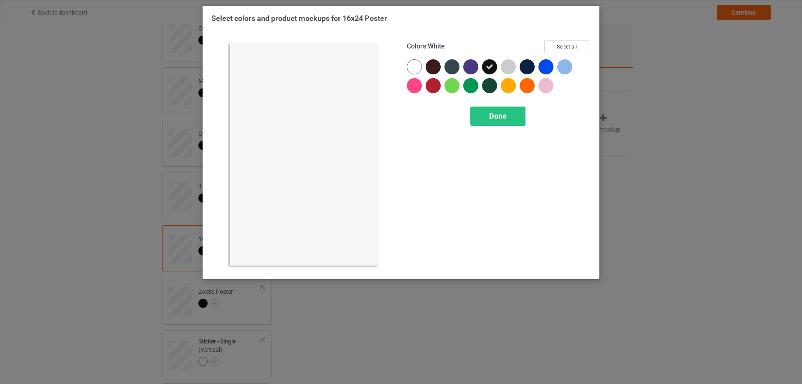
click at [417, 69] on div at bounding box center [414, 66] width 15 height 15
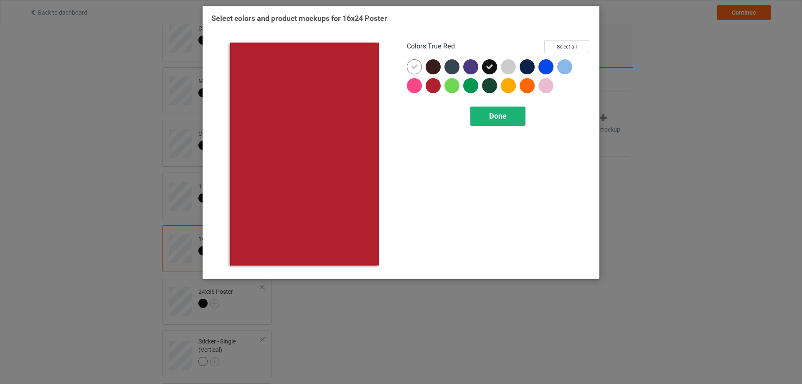
drag, startPoint x: 464, startPoint y: 109, endPoint x: 478, endPoint y: 122, distance: 18.9
click at [464, 109] on div "Done" at bounding box center [499, 115] width 184 height 19
click at [487, 128] on div "Colors : True Red Select all Done" at bounding box center [498, 154] width 195 height 241
click at [481, 119] on div "Done" at bounding box center [497, 115] width 55 height 19
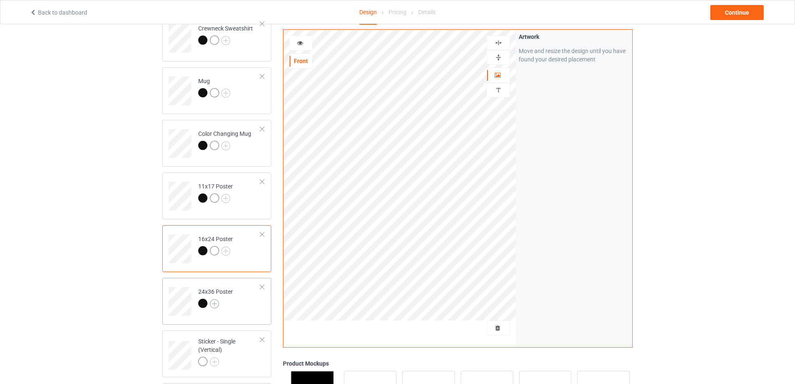
click at [216, 301] on img at bounding box center [214, 303] width 9 height 9
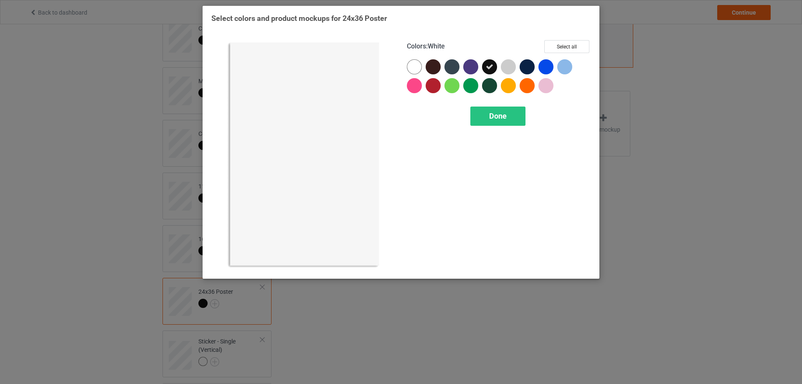
click at [414, 64] on div at bounding box center [414, 66] width 15 height 15
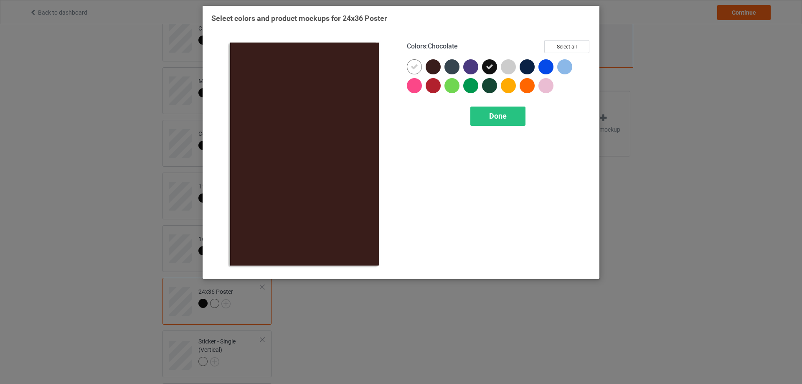
click at [501, 105] on div "Colors : Chocolate Select all Done" at bounding box center [498, 154] width 195 height 241
click at [500, 116] on span "Done" at bounding box center [498, 115] width 18 height 9
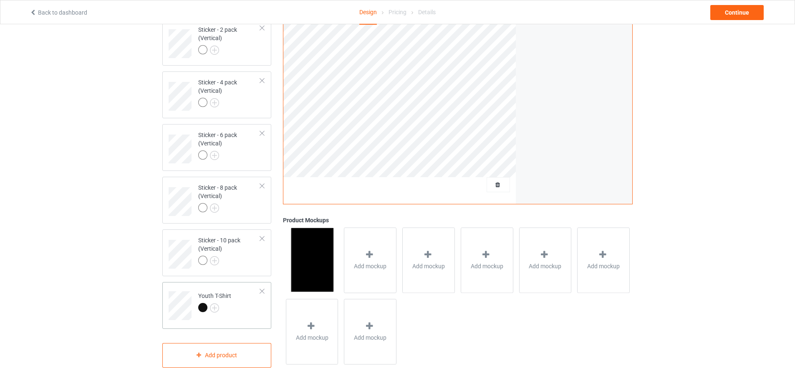
scroll to position [658, 0]
click at [215, 307] on img at bounding box center [214, 306] width 9 height 9
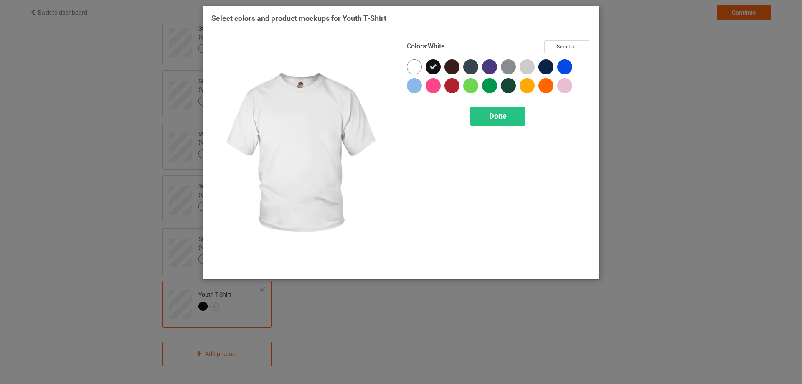
click at [418, 67] on div at bounding box center [414, 66] width 15 height 15
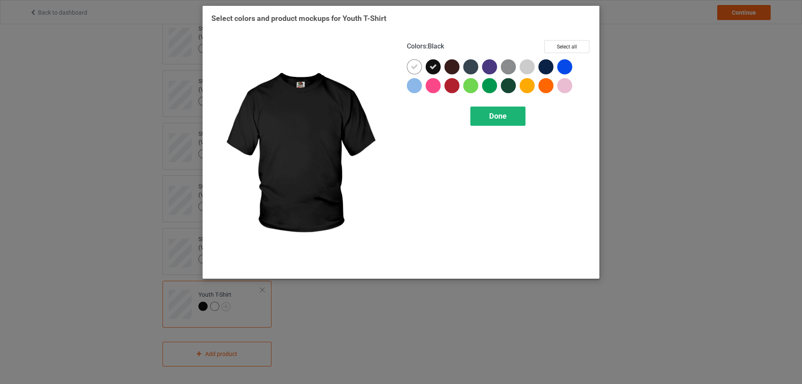
click at [498, 114] on span "Done" at bounding box center [498, 115] width 18 height 9
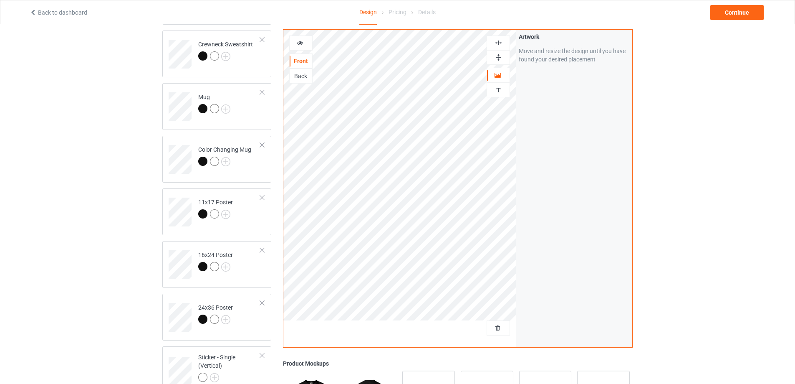
scroll to position [199, 0]
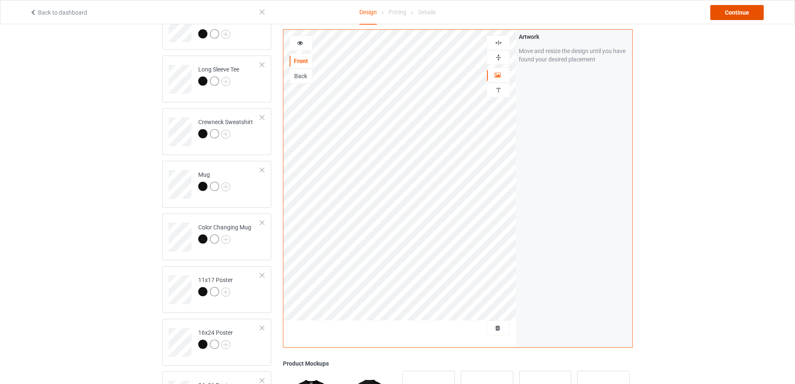
click at [750, 11] on div "Continue" at bounding box center [737, 12] width 53 height 15
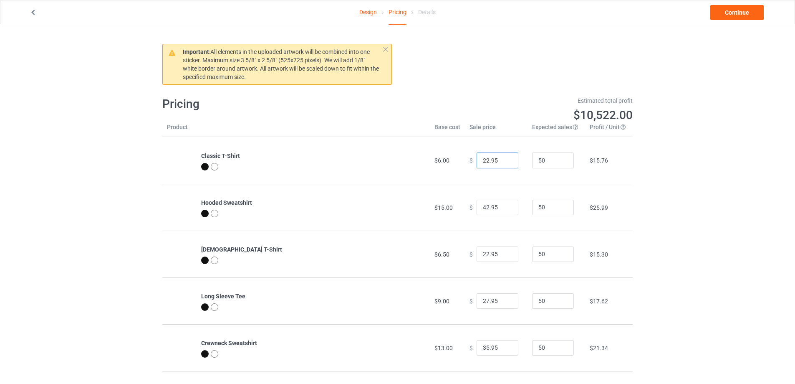
drag, startPoint x: 492, startPoint y: 160, endPoint x: 306, endPoint y: 183, distance: 187.6
click at [306, 183] on tr "Classic T-Shirt $6.00 $ 22.95 50 $15.76" at bounding box center [397, 160] width 471 height 47
paste input "0"
type input "20.95"
drag, startPoint x: 496, startPoint y: 251, endPoint x: 258, endPoint y: 294, distance: 241.8
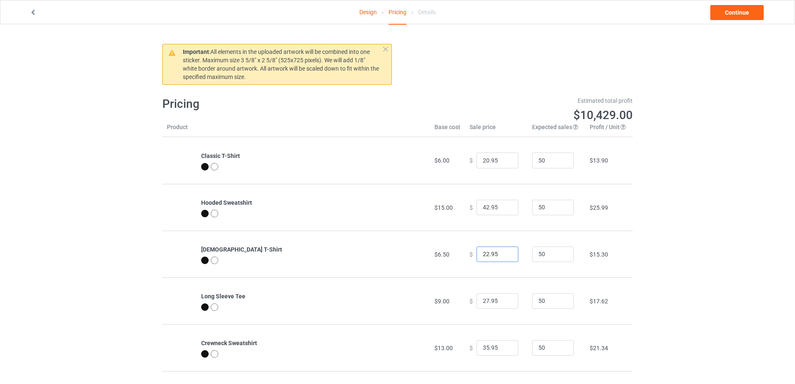
paste input "0"
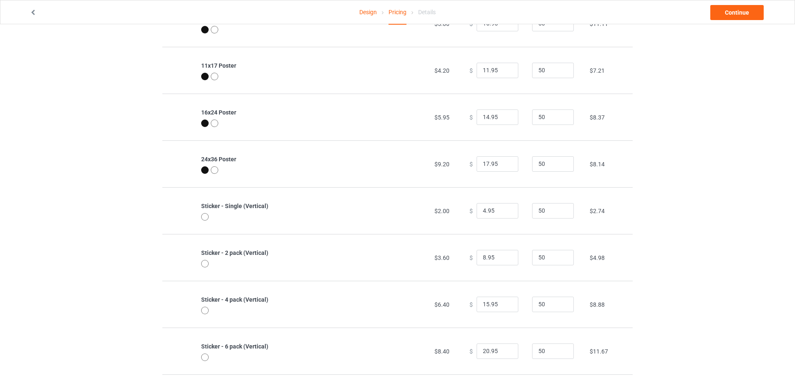
scroll to position [566, 0]
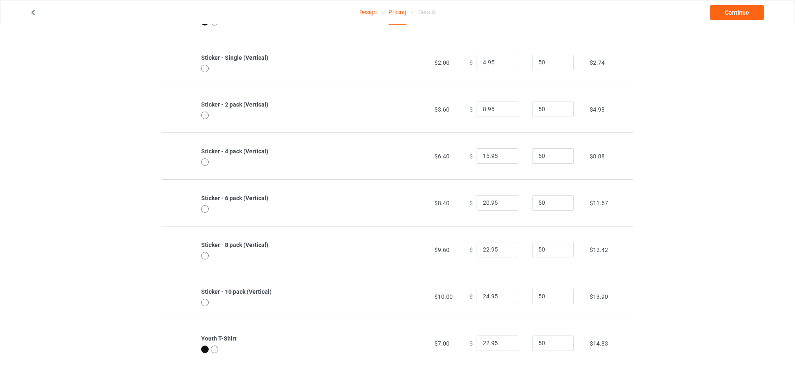
type input "20.95"
drag, startPoint x: 496, startPoint y: 337, endPoint x: 397, endPoint y: 352, distance: 99.4
click at [398, 352] on tr "Youth T-Shirt $7.00 $ 22.95 50 $14.83" at bounding box center [397, 342] width 471 height 47
paste input "0"
type input "20.95"
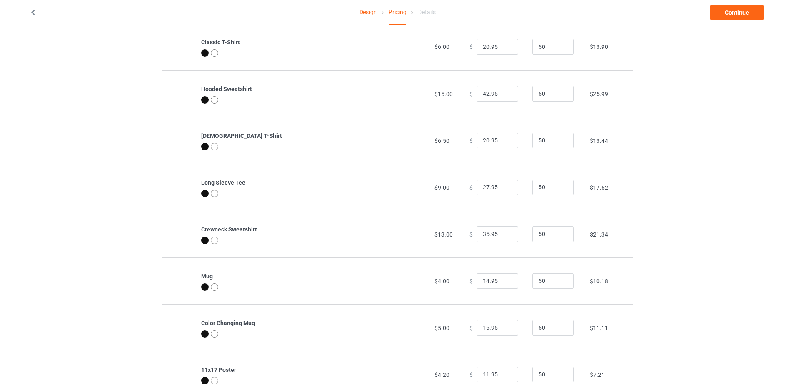
scroll to position [107, 0]
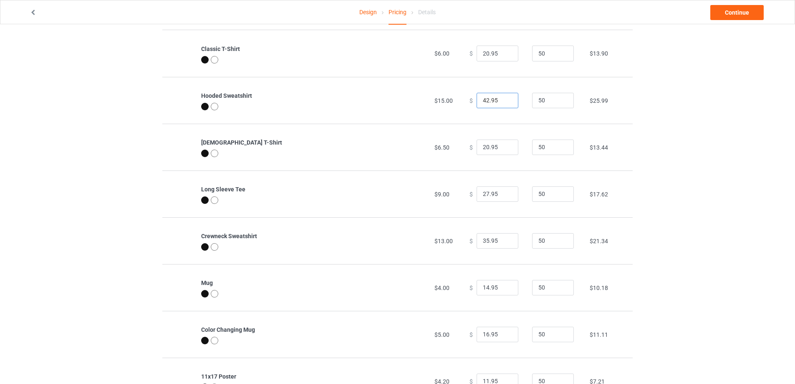
drag, startPoint x: 490, startPoint y: 99, endPoint x: 363, endPoint y: 123, distance: 129.1
click at [340, 121] on tr "Hooded Sweatshirt $15.00 $ 42.95 50 $25.99" at bounding box center [397, 100] width 471 height 47
paste input "38"
type input "38.95"
drag, startPoint x: 495, startPoint y: 196, endPoint x: 377, endPoint y: 202, distance: 117.9
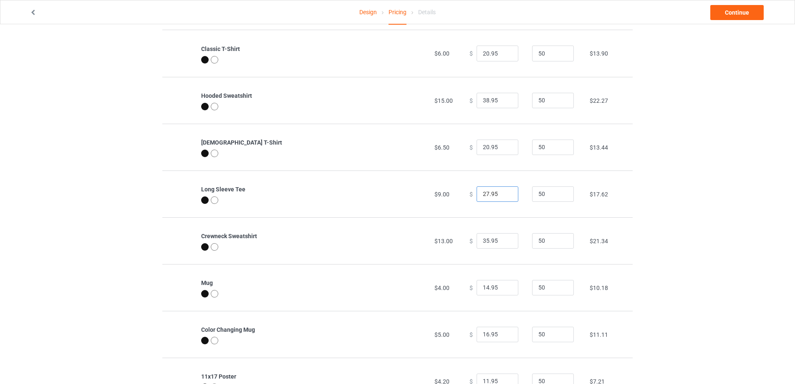
click at [346, 210] on tr "Long Sleeve Tee $9.00 $ 27.95 50 $17.62" at bounding box center [397, 193] width 471 height 47
paste input "5"
type input "25.95"
drag, startPoint x: 497, startPoint y: 241, endPoint x: 388, endPoint y: 258, distance: 109.8
click at [388, 258] on tr "Crewneck Sweatshirt $13.00 $ 35.95 50 $21.34" at bounding box center [397, 240] width 471 height 47
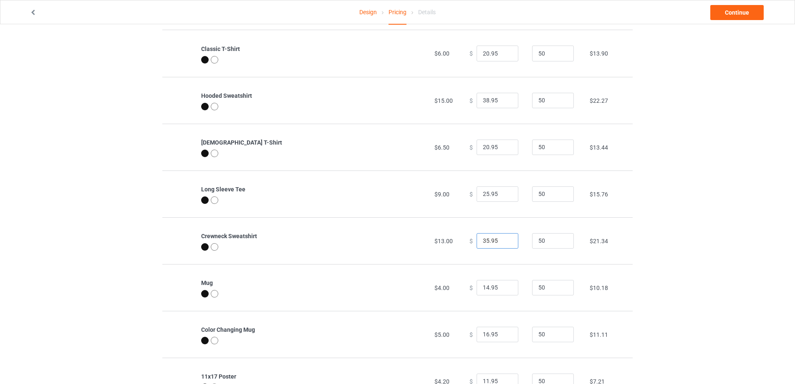
paste input "3"
type input "33.95"
drag, startPoint x: 477, startPoint y: 293, endPoint x: 356, endPoint y: 301, distance: 121.8
click at [356, 301] on tr "Mug $4.00 $ 14.95 50 $10.18" at bounding box center [397, 287] width 471 height 47
paste input "6"
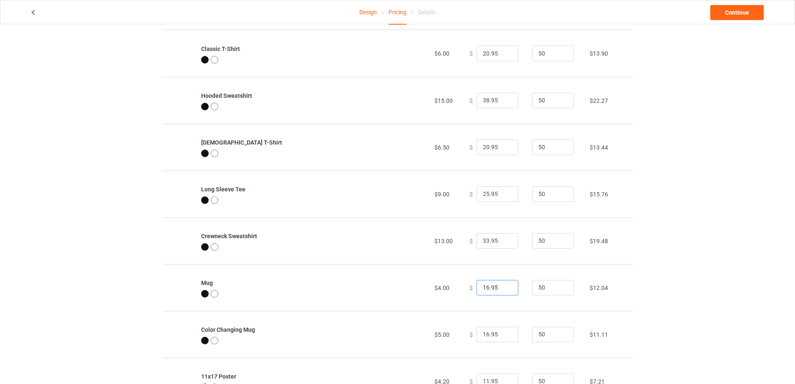
type input "16.95"
drag, startPoint x: 494, startPoint y: 339, endPoint x: 324, endPoint y: 357, distance: 171.7
click at [323, 357] on tr "Color Changing Mug $5.00 $ 16.95 50 $11.11" at bounding box center [397, 334] width 471 height 47
paste input "7"
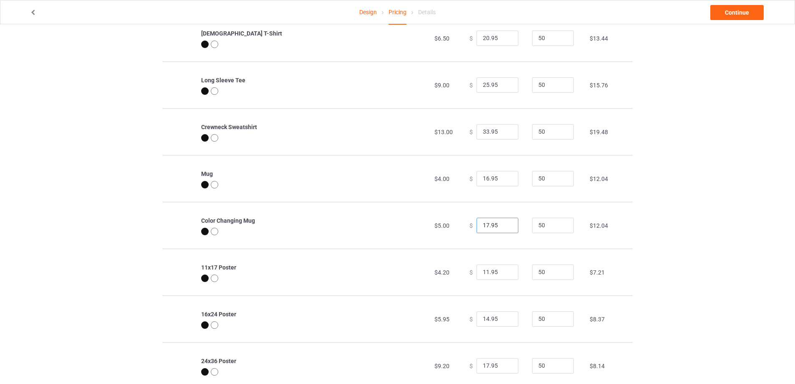
scroll to position [274, 0]
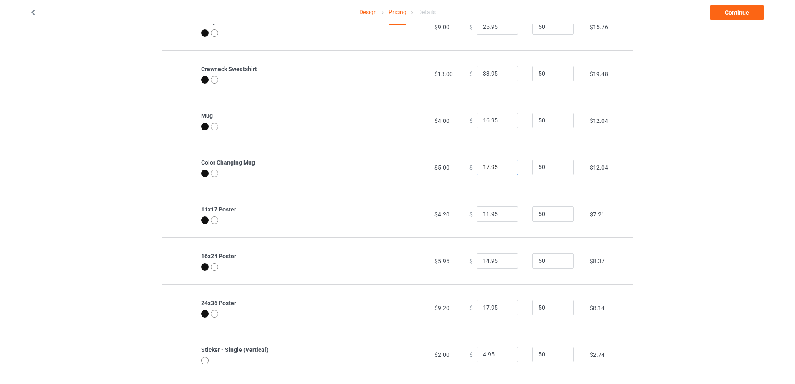
type input "17.95"
drag, startPoint x: 500, startPoint y: 215, endPoint x: 392, endPoint y: 228, distance: 108.5
click at [392, 228] on tr "11x17 Poster $4.20 $ 11.95 50 $7.21" at bounding box center [397, 213] width 471 height 47
paste input "0"
type input "10.95"
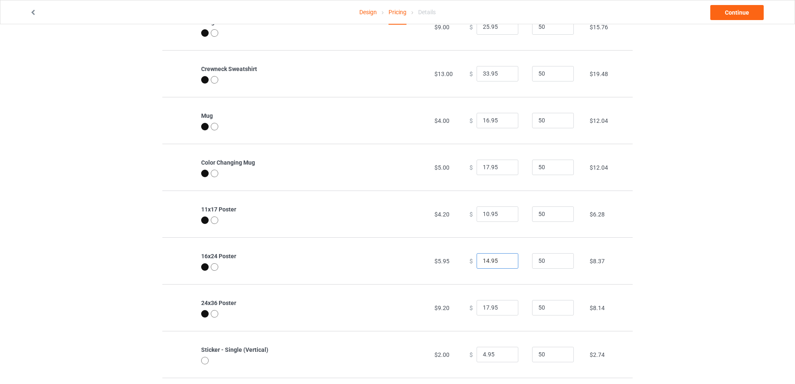
drag, startPoint x: 496, startPoint y: 267, endPoint x: 353, endPoint y: 283, distance: 143.3
click at [353, 283] on tr "16x24 Poster $5.95 $ 14.95 50 $8.37" at bounding box center [397, 260] width 471 height 47
paste input "3"
type input "13.95"
drag, startPoint x: 491, startPoint y: 313, endPoint x: 360, endPoint y: 321, distance: 131.3
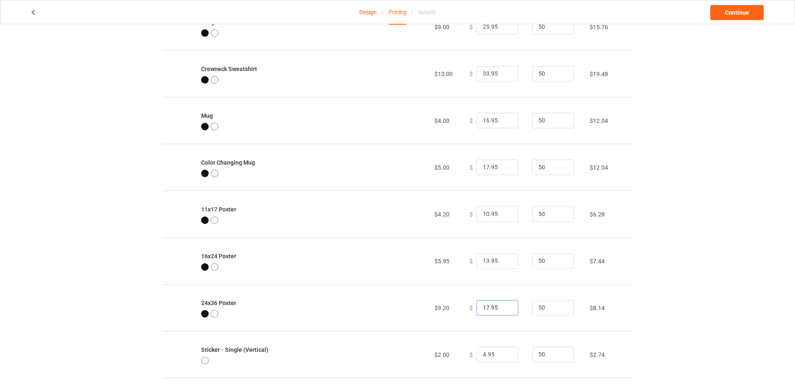
click at [360, 321] on tr "24x36 Poster $9.20 $ 17.95 50 $8.14" at bounding box center [397, 307] width 471 height 47
paste input "6"
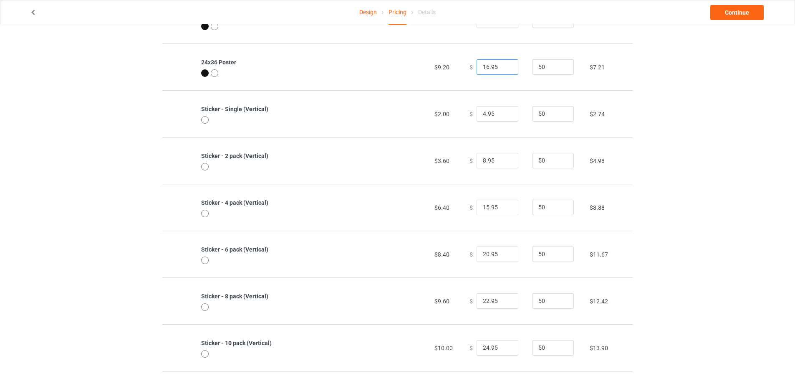
scroll to position [524, 0]
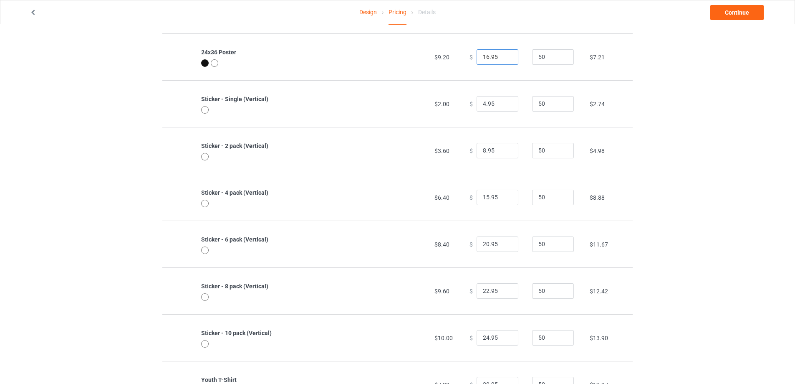
type input "16.95"
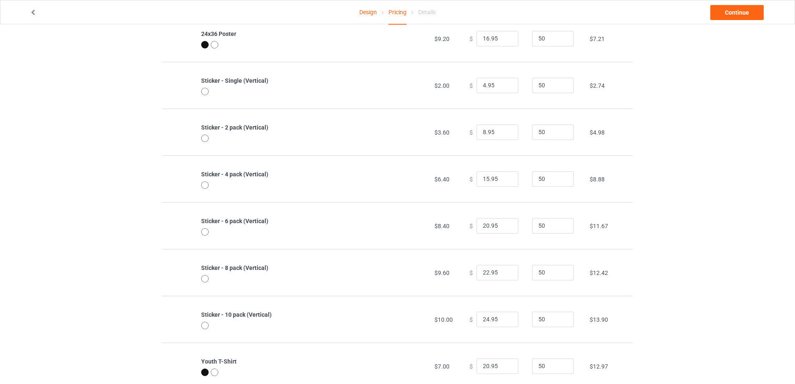
scroll to position [566, 0]
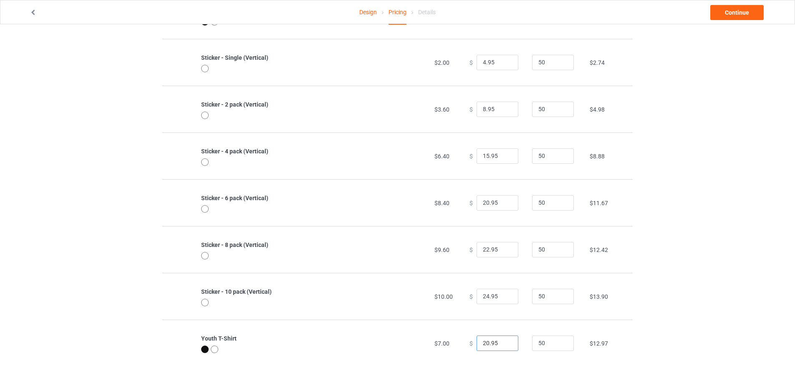
drag, startPoint x: 489, startPoint y: 344, endPoint x: 319, endPoint y: 357, distance: 171.2
click at [319, 357] on tr "Youth T-Shirt $7.00 $ 20.95 50 $12.97" at bounding box center [397, 342] width 471 height 47
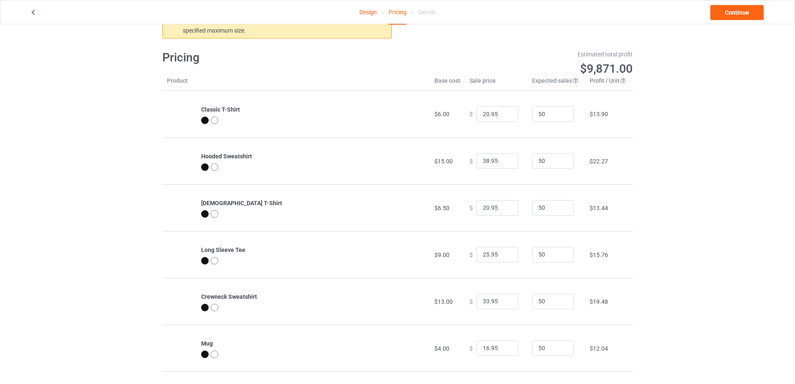
scroll to position [0, 0]
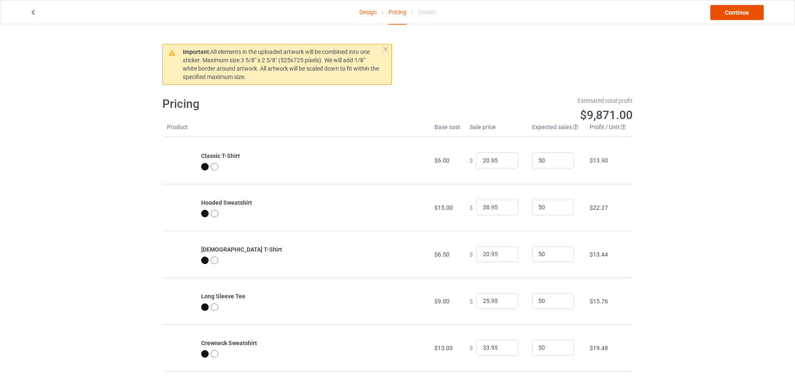
click at [731, 8] on link "Continue" at bounding box center [737, 12] width 53 height 15
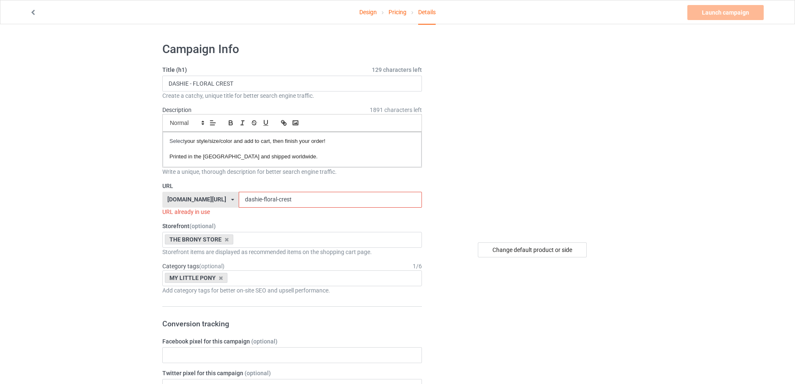
drag, startPoint x: 305, startPoint y: 197, endPoint x: 0, endPoint y: 202, distance: 305.2
paste input "erpy - wings remaster"
click at [246, 194] on input "derpy - wings remaster" at bounding box center [330, 200] width 183 height 16
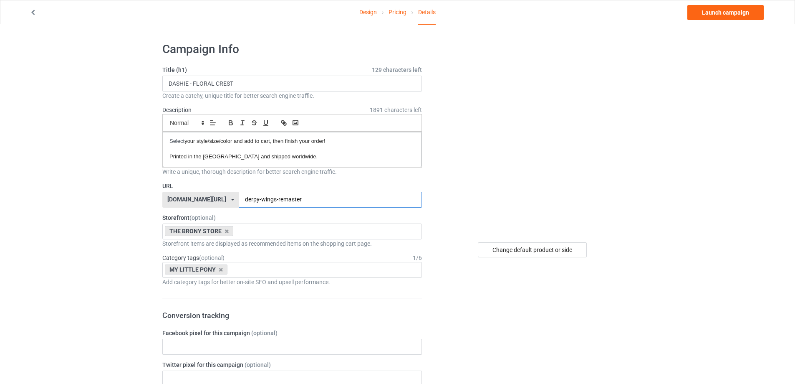
type input "derpy-wings-remaster"
drag, startPoint x: 261, startPoint y: 84, endPoint x: 0, endPoint y: 102, distance: 261.2
paste input "ERPY - WINGS REMASTER"
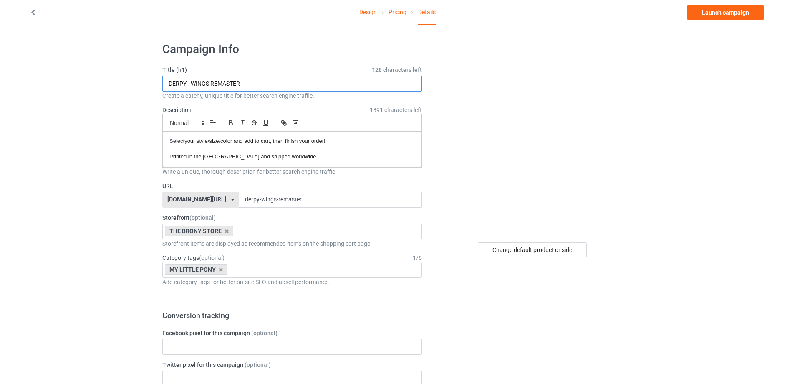
type input "DERPY - WINGS REMASTER"
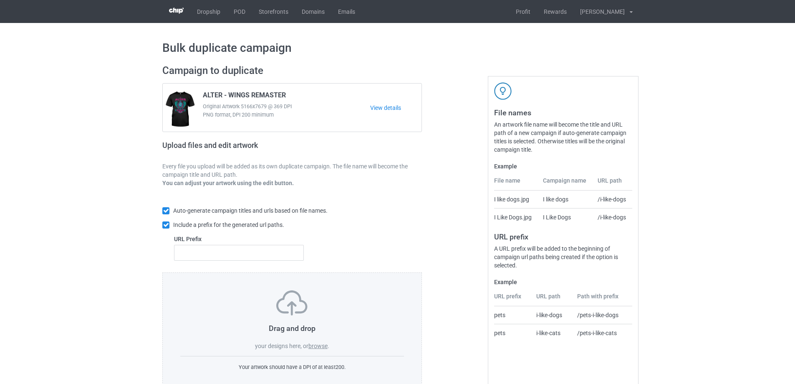
click at [312, 347] on label "browse" at bounding box center [318, 345] width 19 height 7
click at [0, 0] on input "browse" at bounding box center [0, 0] width 0 height 0
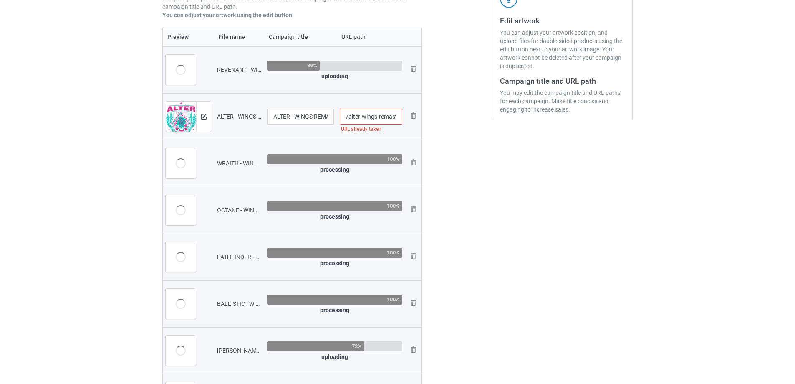
scroll to position [167, 0]
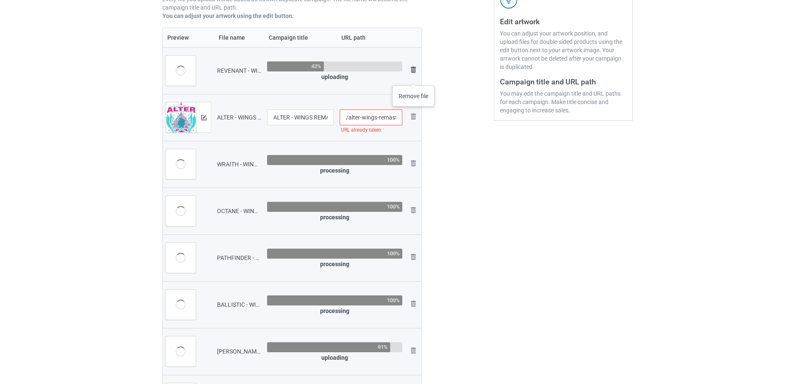
click at [413, 77] on link at bounding box center [413, 71] width 10 height 12
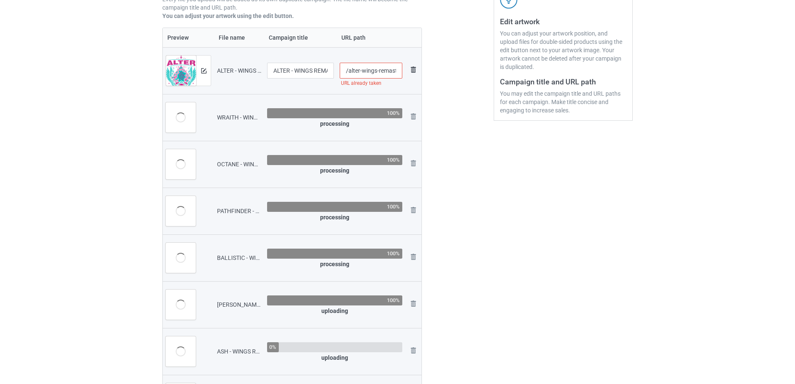
click at [413, 71] on img at bounding box center [413, 70] width 10 height 10
click at [0, 0] on img at bounding box center [0, 0] width 0 height 0
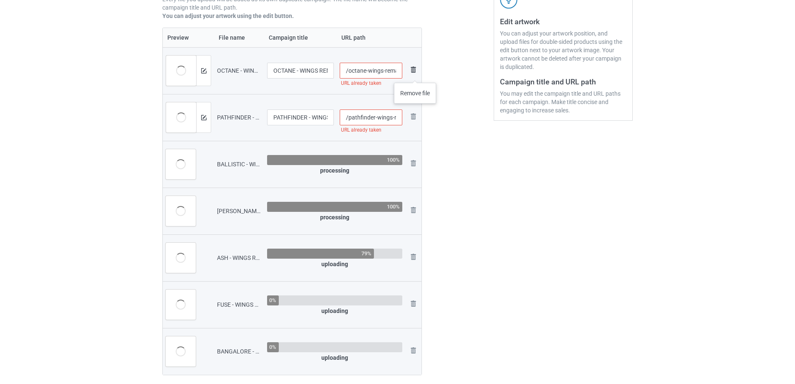
click at [415, 74] on img at bounding box center [413, 70] width 10 height 10
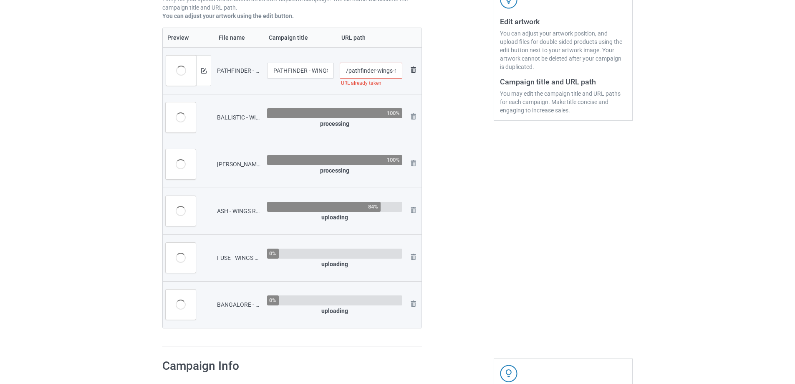
click at [414, 72] on img at bounding box center [413, 70] width 10 height 10
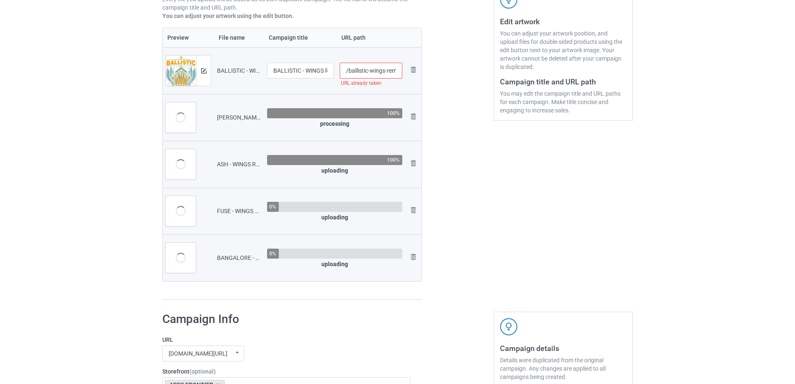
scroll to position [125, 0]
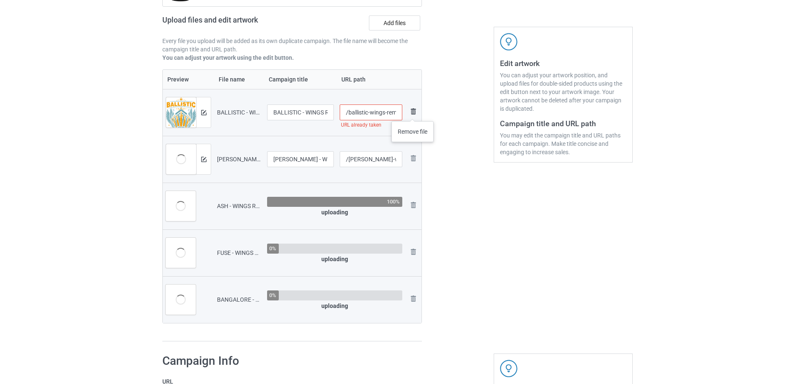
click at [413, 113] on img at bounding box center [413, 111] width 10 height 10
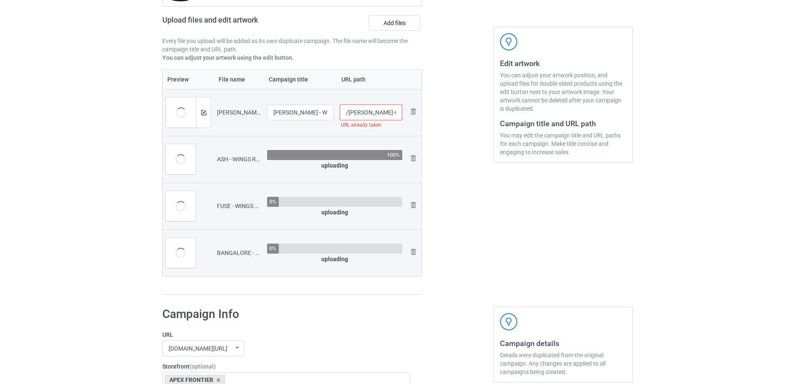
click at [0, 0] on img at bounding box center [0, 0] width 0 height 0
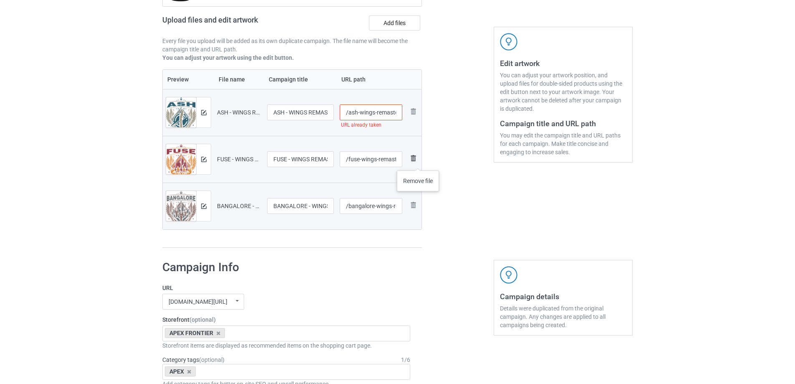
click at [0, 0] on img at bounding box center [0, 0] width 0 height 0
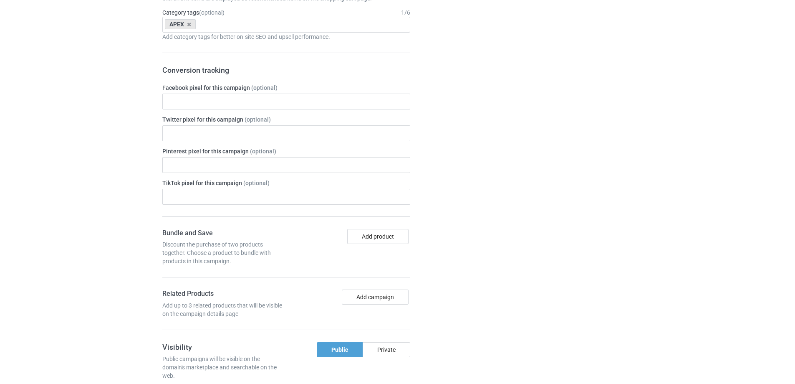
scroll to position [726, 0]
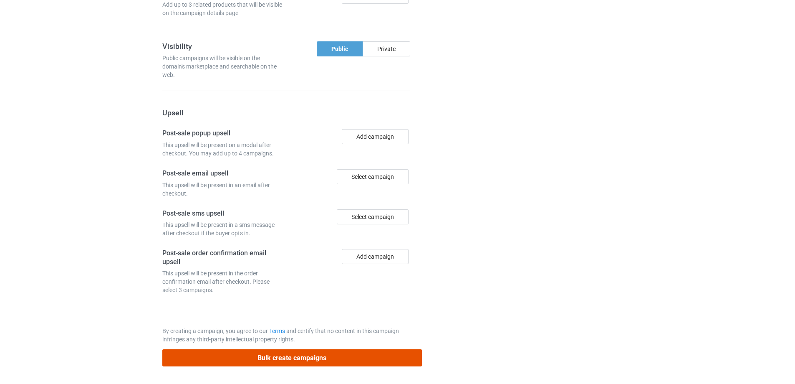
click at [294, 355] on button "Bulk create campaigns" at bounding box center [292, 357] width 260 height 17
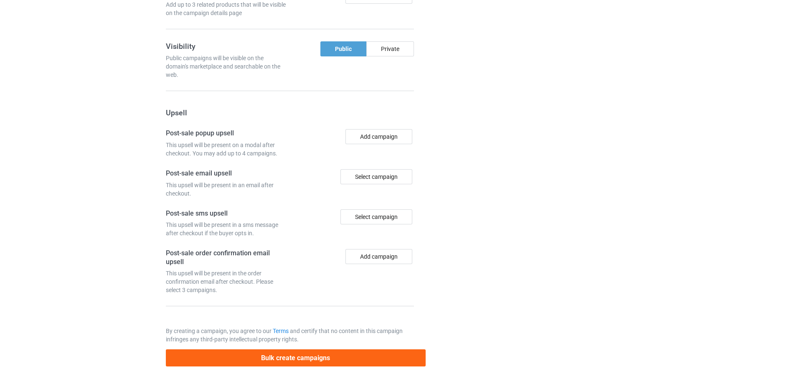
scroll to position [0, 0]
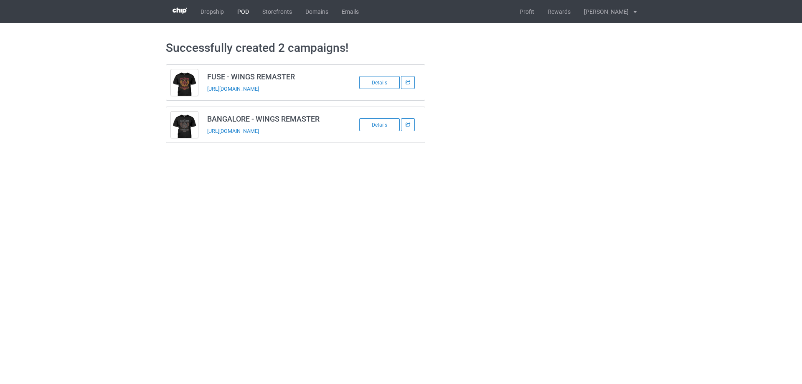
click at [240, 11] on link "POD" at bounding box center [242, 11] width 25 height 23
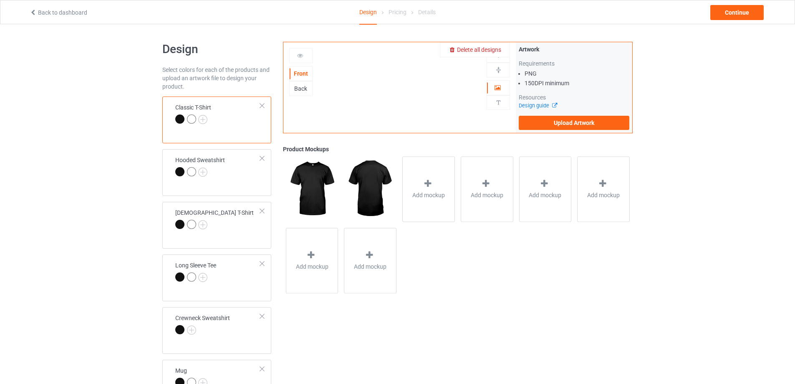
click at [497, 51] on span "Delete all designs" at bounding box center [479, 49] width 44 height 7
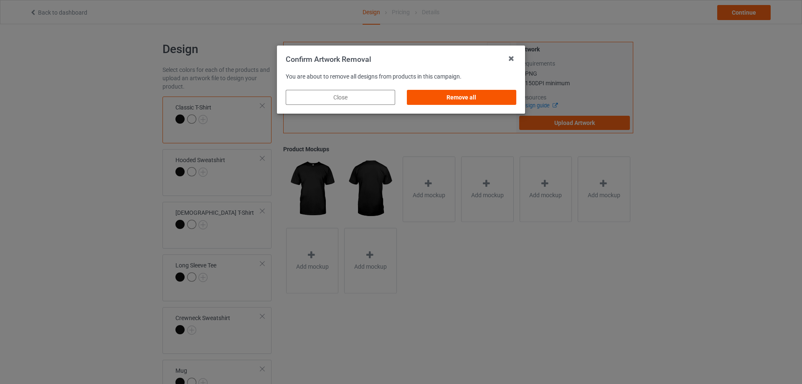
click at [483, 99] on div "Remove all" at bounding box center [461, 97] width 109 height 15
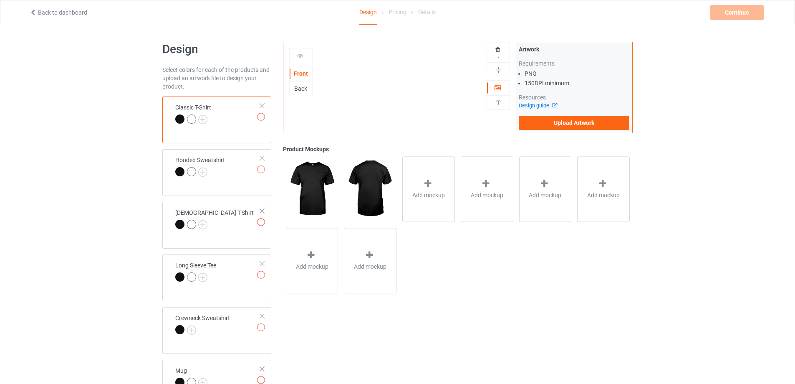
click at [582, 132] on div "Artwork Requirements PNG 150 DPI minimum Resources Design guide Upload Artwork" at bounding box center [574, 87] width 116 height 91
click at [581, 129] on label "Upload Artwork" at bounding box center [574, 123] width 111 height 14
click at [0, 0] on input "Upload Artwork" at bounding box center [0, 0] width 0 height 0
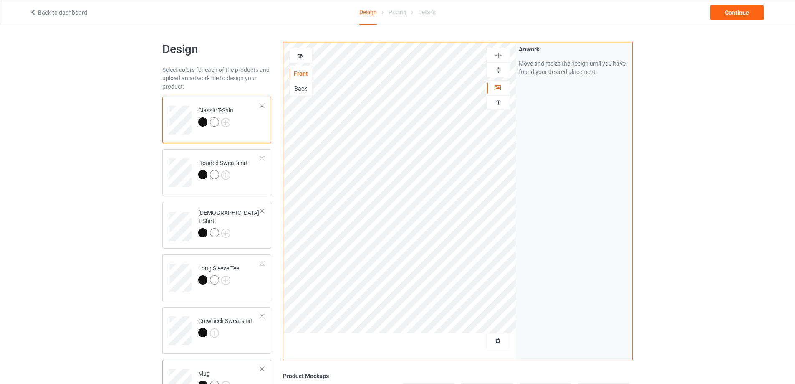
click at [227, 361] on div "Mug" at bounding box center [216, 382] width 109 height 47
click at [501, 70] on img at bounding box center [499, 70] width 8 height 8
click at [500, 70] on img at bounding box center [499, 70] width 8 height 8
click at [735, 13] on div "Continue" at bounding box center [737, 12] width 53 height 15
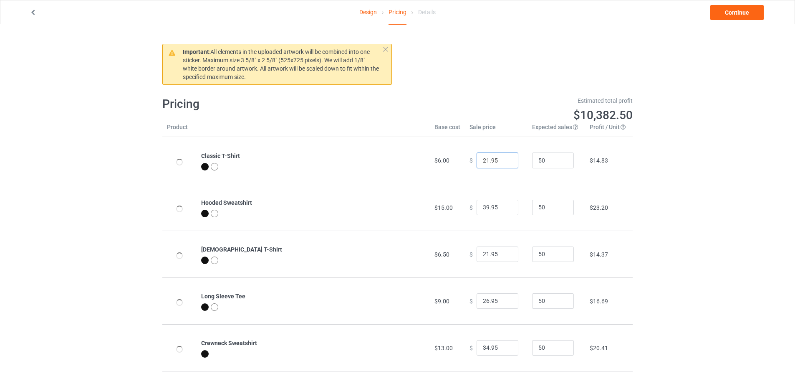
click at [497, 164] on input "21.95" at bounding box center [498, 160] width 42 height 16
type input "20.95"
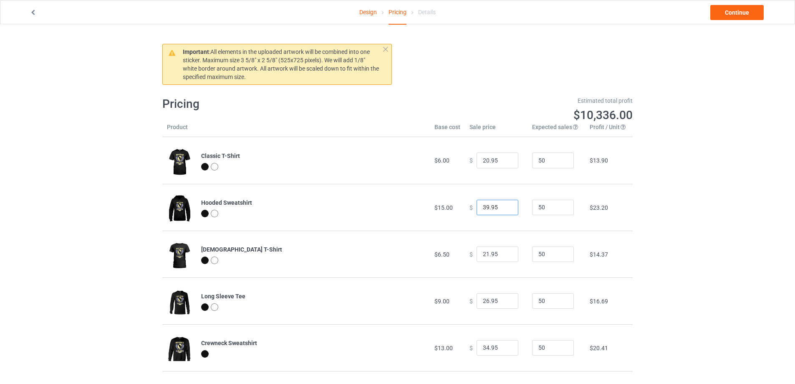
type input "38.95"
type input "20.95"
type input "25.95"
type input "33.95"
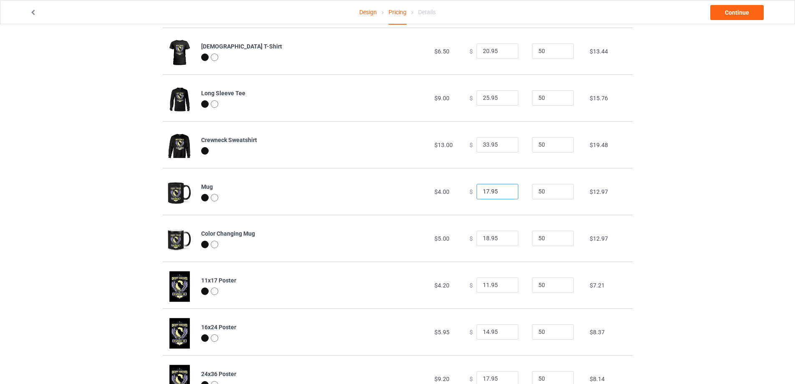
type input "16.95"
type input "17.95"
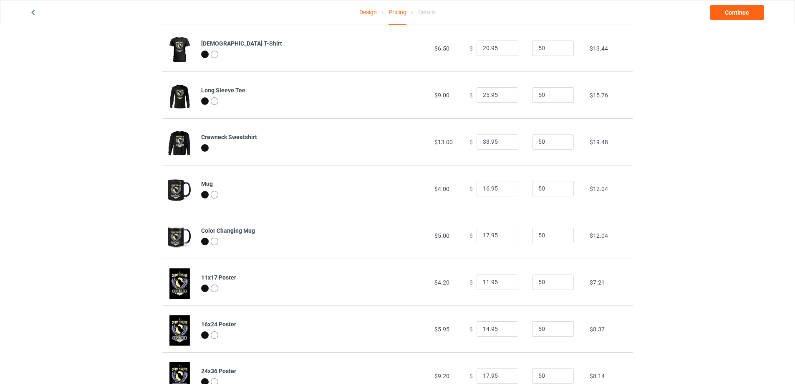
scroll to position [437, 0]
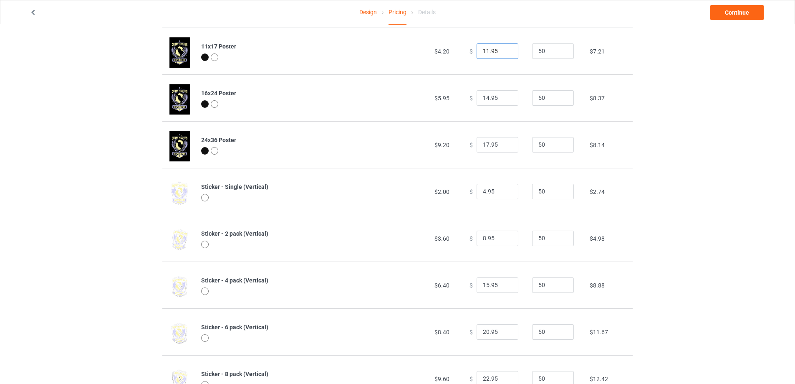
click at [494, 49] on input "11.95" at bounding box center [498, 51] width 42 height 16
type input "10.95"
type input "13.95"
type input "16.95"
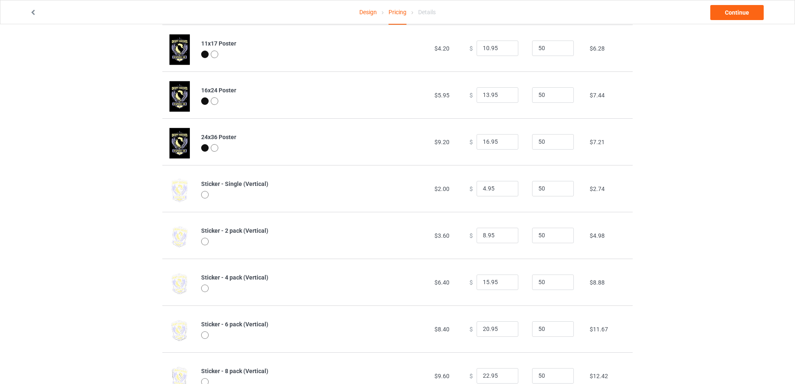
scroll to position [566, 0]
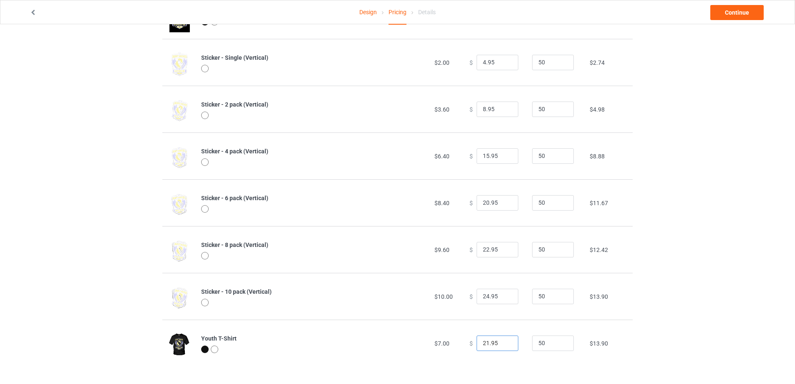
type input "20.95"
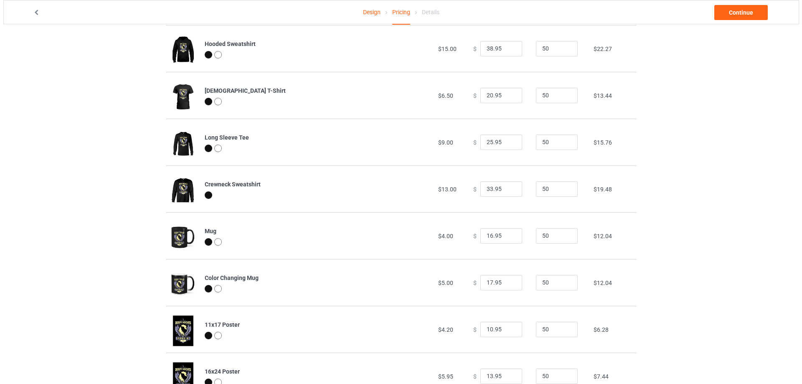
scroll to position [0, 0]
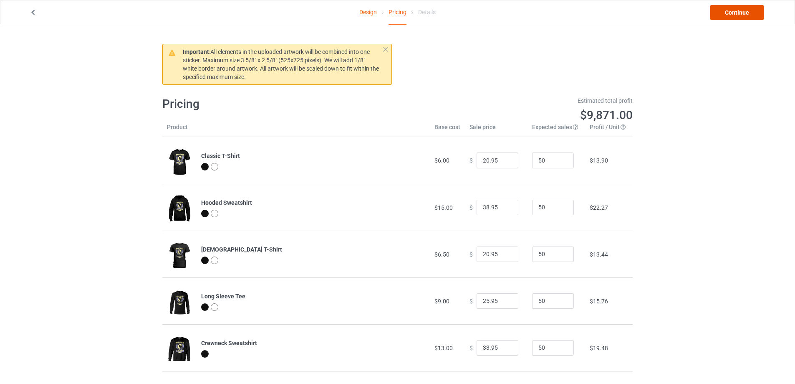
click at [743, 14] on link "Continue" at bounding box center [737, 12] width 53 height 15
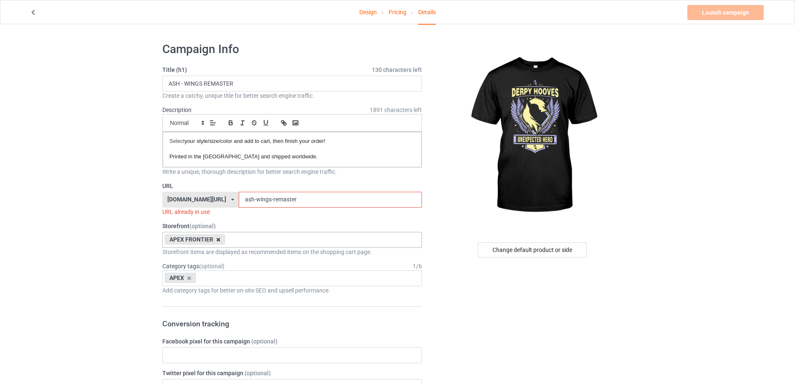
click at [217, 239] on icon at bounding box center [218, 239] width 4 height 5
click at [190, 277] on icon at bounding box center [189, 277] width 4 height 5
click at [197, 233] on div "FORGOTTEN REALM APEX FRONTIER The Æsir CHOSEN MAN REALM OF THE LOTUS MANAGED DE…" at bounding box center [292, 240] width 260 height 16
type input "BRON"
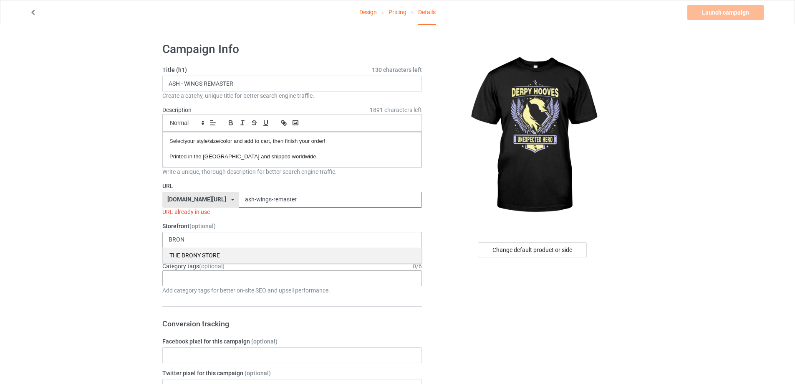
click at [195, 252] on div "THE BRONY STORE" at bounding box center [292, 254] width 259 height 15
click at [188, 272] on div "Age > 1-19 > 1 Age > 1-12 Months > 1 Month Age > 1-12 Months Age > 1-19 Age > 1…" at bounding box center [292, 278] width 260 height 16
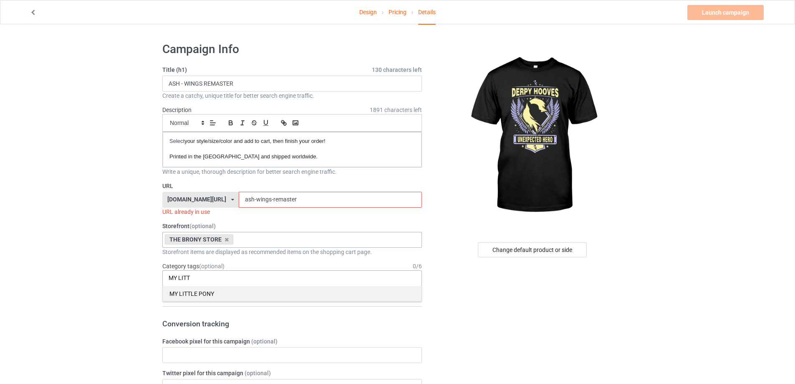
type input "MY LITT"
click at [196, 293] on div "MY LITTLE PONY" at bounding box center [292, 293] width 259 height 15
drag, startPoint x: 209, startPoint y: 193, endPoint x: 234, endPoint y: 206, distance: 28.2
paste input "derpy - wings"
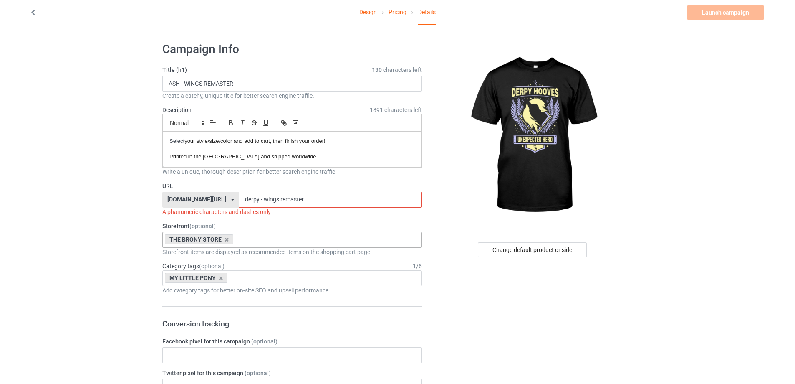
click at [247, 203] on input "derpy - wings remaster" at bounding box center [330, 200] width 183 height 16
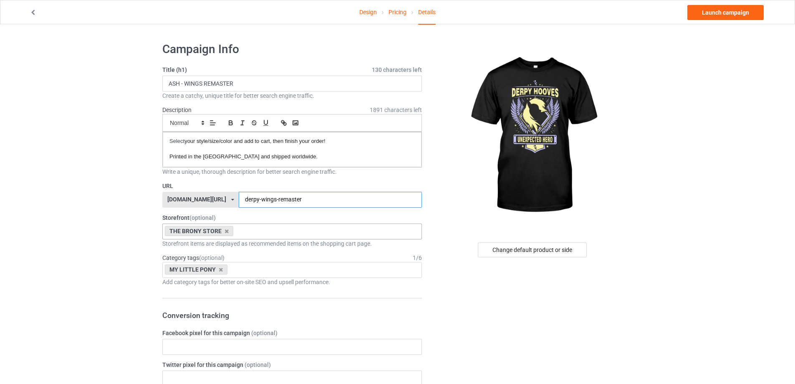
type input "derpy-wings-remaster"
drag, startPoint x: 252, startPoint y: 88, endPoint x: 0, endPoint y: 95, distance: 251.9
paste input "DERPY"
type input "DERPY - WINGS REMASTER"
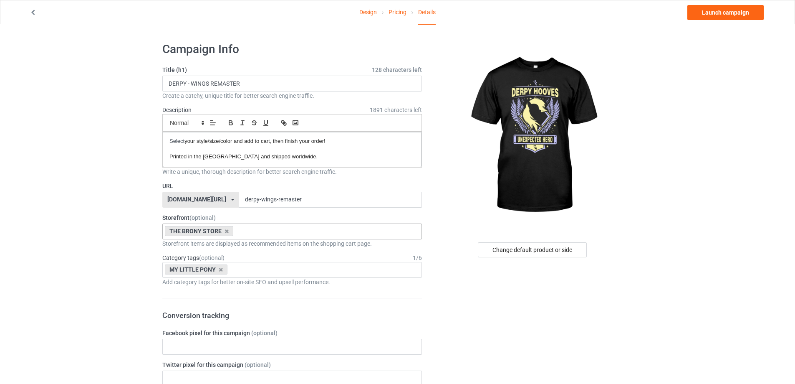
drag, startPoint x: 317, startPoint y: 202, endPoint x: 0, endPoint y: 207, distance: 317.4
paste input "- wings"
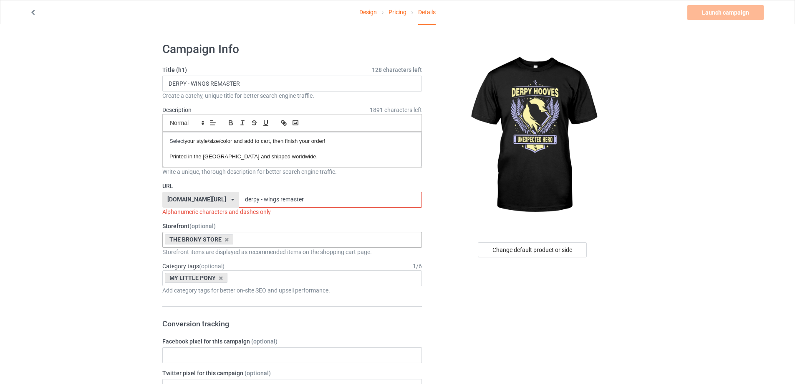
click at [247, 197] on input "derpy - wings remaster" at bounding box center [330, 200] width 183 height 16
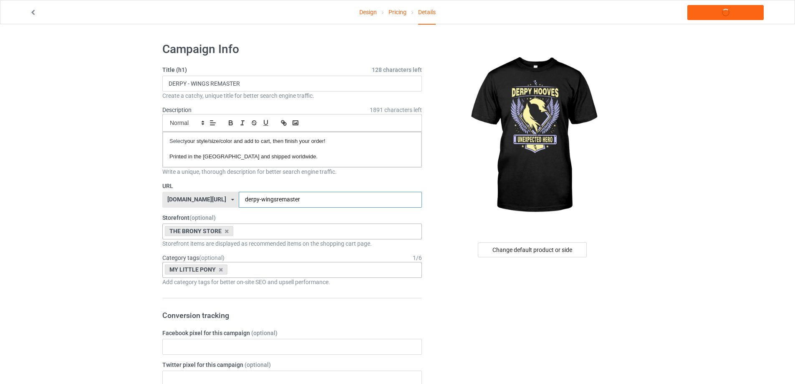
type input "derpy-wings-remaster"
click at [716, 13] on link "Launch campaign" at bounding box center [726, 12] width 76 height 15
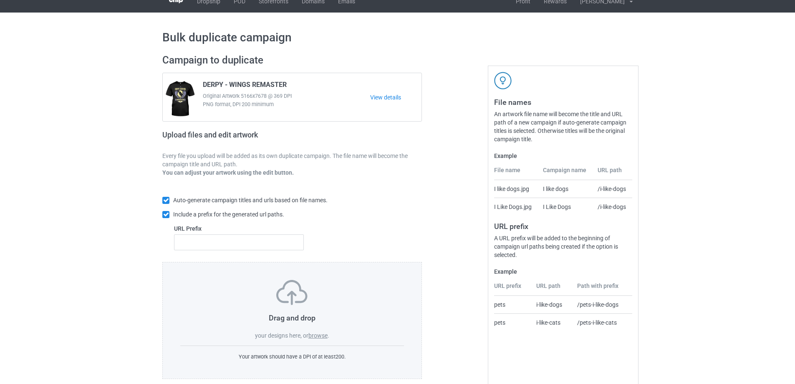
scroll to position [23, 0]
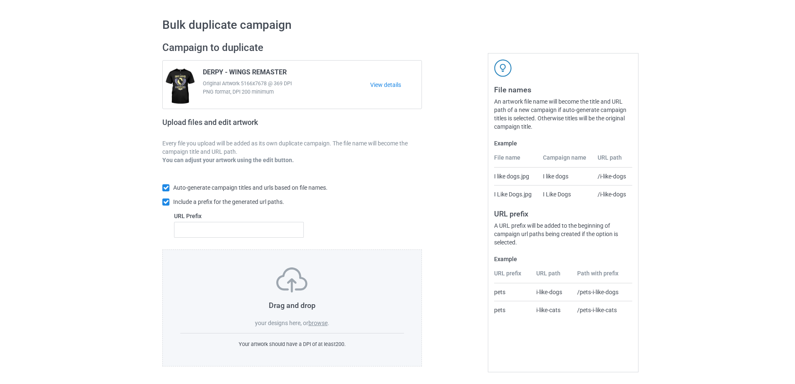
click at [315, 322] on label "browse" at bounding box center [318, 322] width 19 height 7
click at [0, 0] on input "browse" at bounding box center [0, 0] width 0 height 0
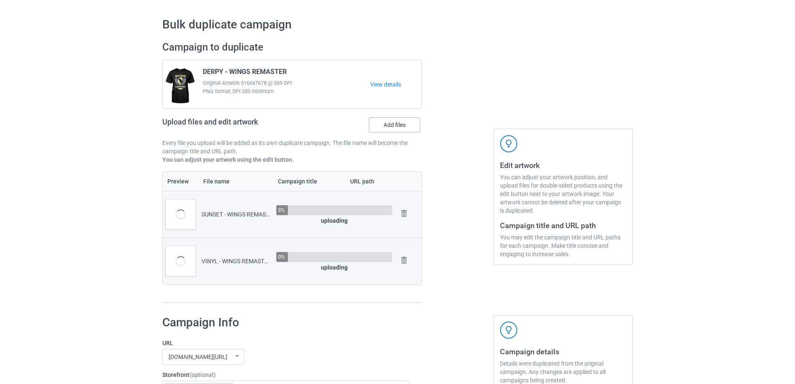
click at [409, 127] on label "Add files" at bounding box center [394, 124] width 51 height 15
click at [0, 0] on input "Add files" at bounding box center [0, 0] width 0 height 0
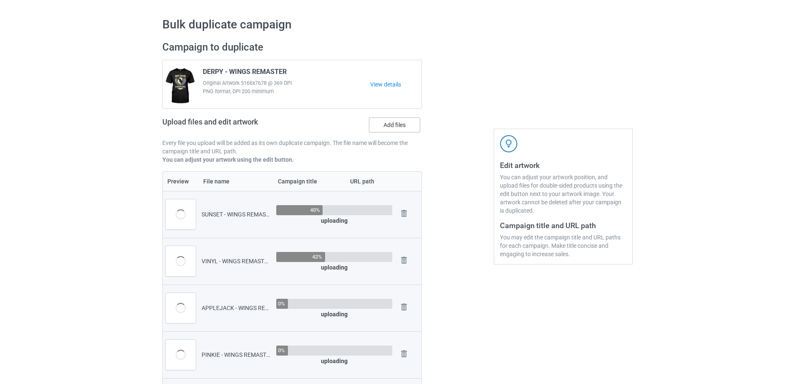
click at [394, 124] on label "Add files" at bounding box center [394, 124] width 51 height 15
click at [0, 0] on input "Add files" at bounding box center [0, 0] width 0 height 0
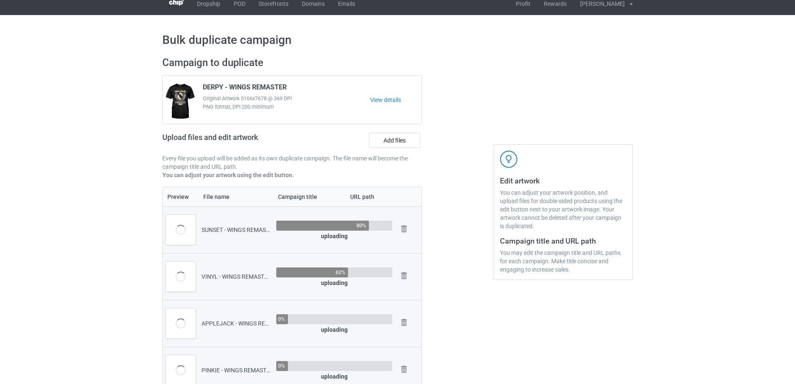
scroll to position [0, 0]
